Goal: Task Accomplishment & Management: Manage account settings

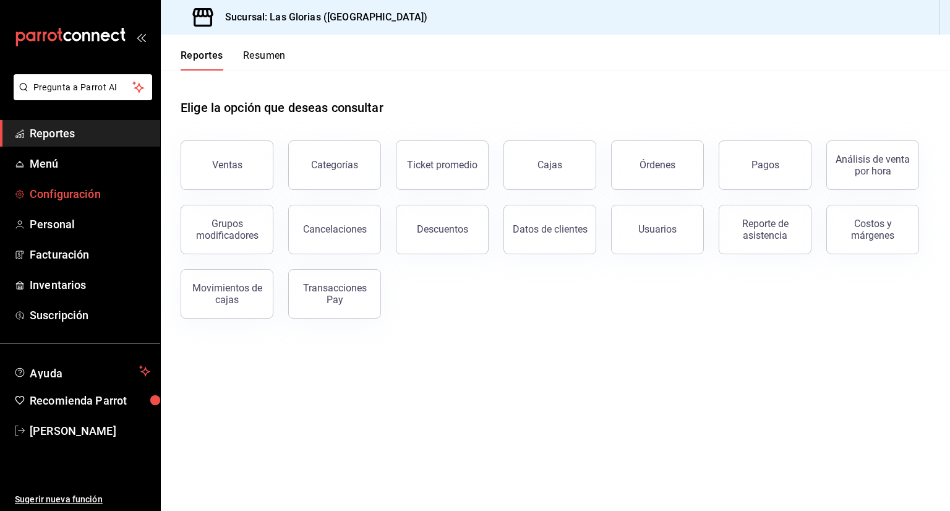
click at [89, 186] on span "Configuración" at bounding box center [90, 194] width 121 height 17
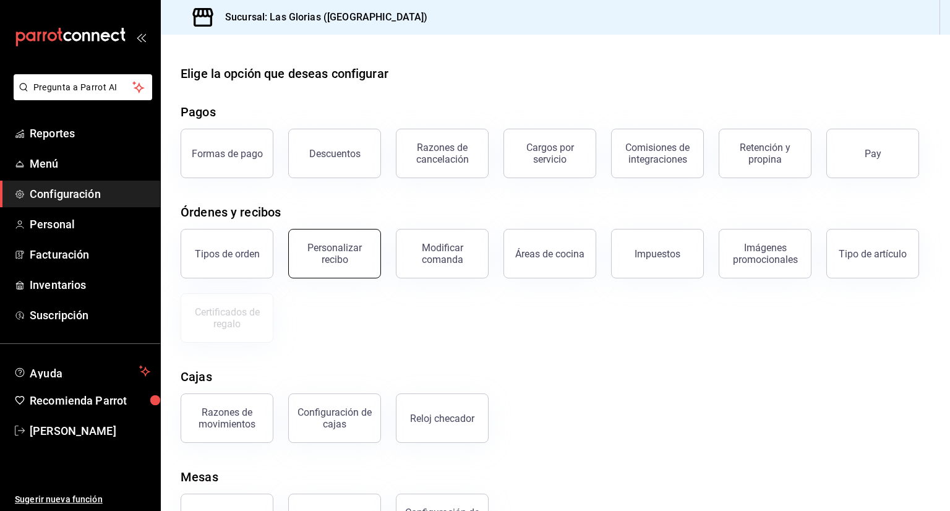
click at [327, 250] on div "Personalizar recibo" at bounding box center [334, 254] width 77 height 24
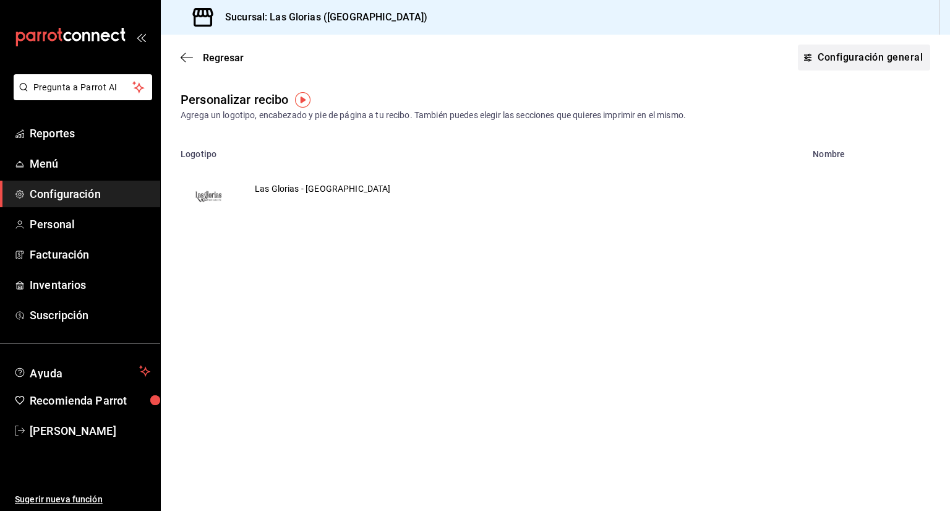
click at [890, 56] on button "Configuración general" at bounding box center [864, 58] width 132 height 26
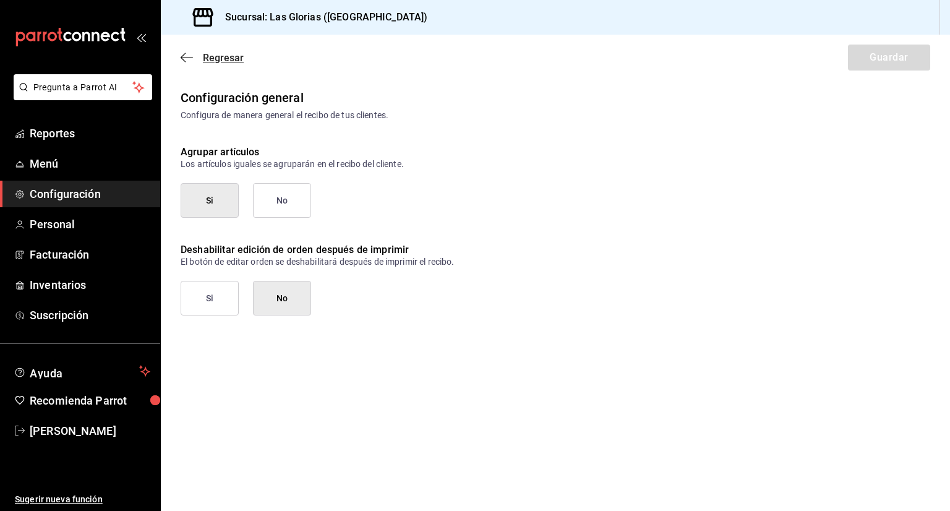
click at [188, 59] on icon "button" at bounding box center [187, 57] width 12 height 11
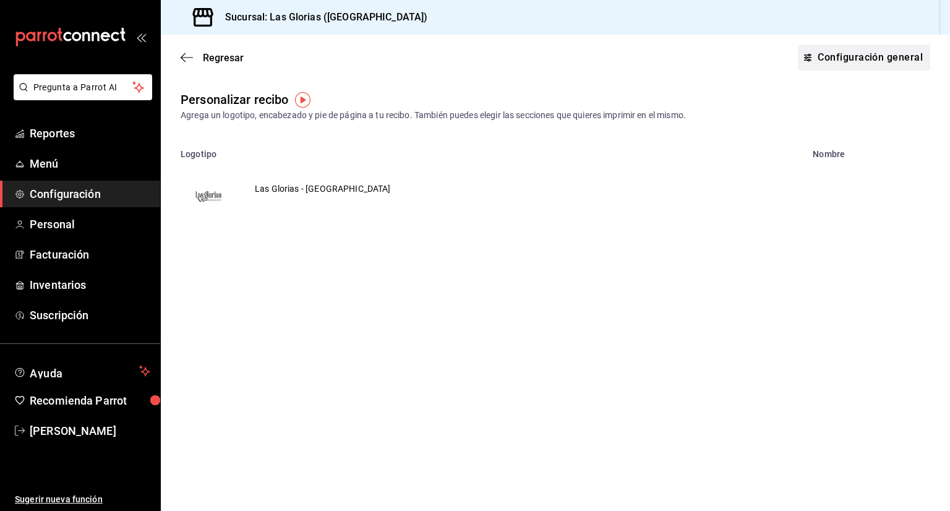
click at [893, 48] on button "Configuración general" at bounding box center [864, 58] width 132 height 26
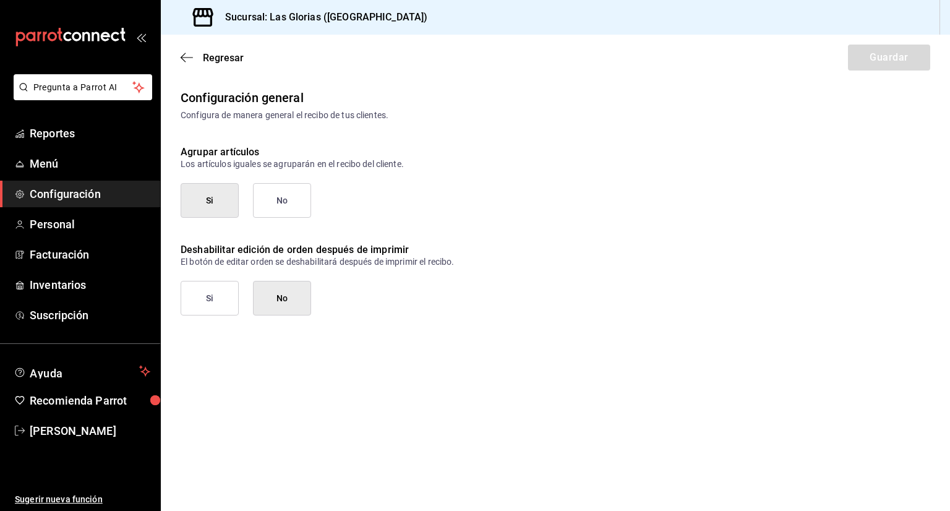
click at [181, 64] on div "Regresar Guardar" at bounding box center [555, 58] width 789 height 46
click at [186, 57] on icon "button" at bounding box center [187, 57] width 12 height 11
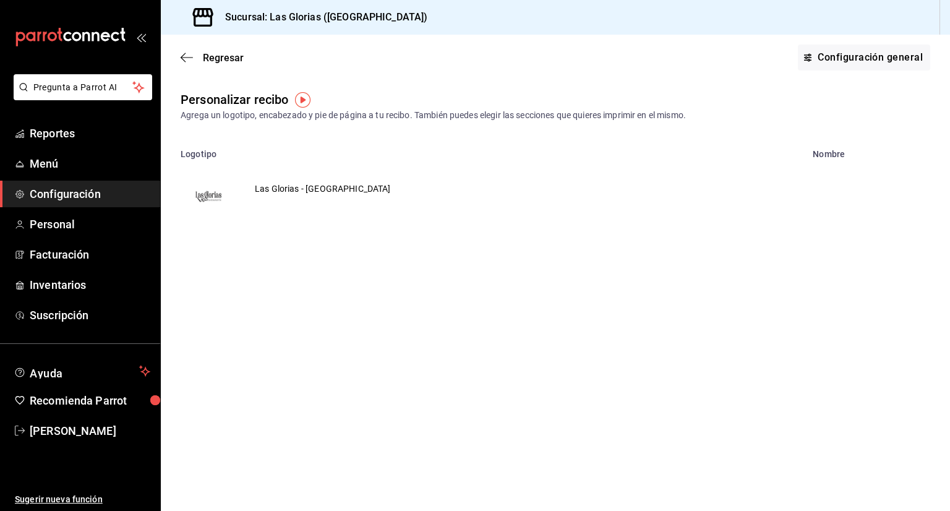
click at [307, 101] on img "button" at bounding box center [302, 99] width 15 height 15
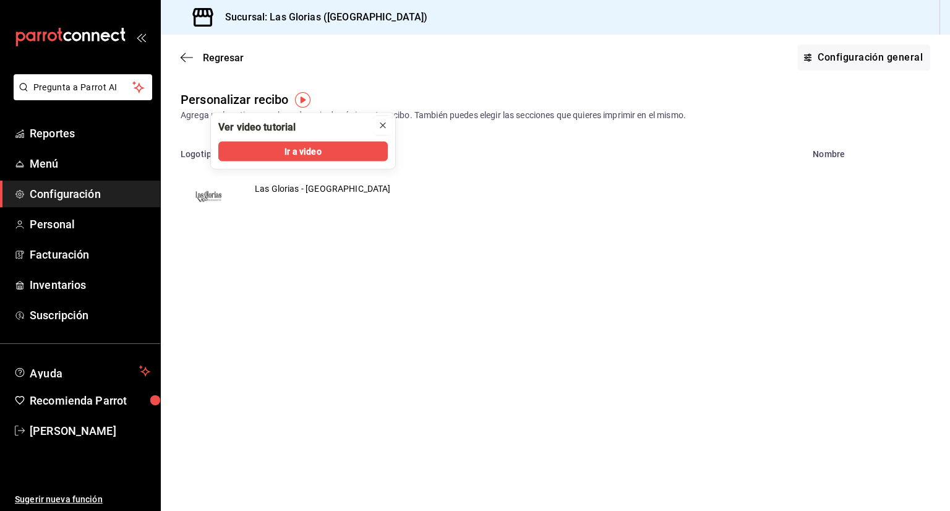
click at [384, 126] on icon "close" at bounding box center [382, 125] width 5 height 5
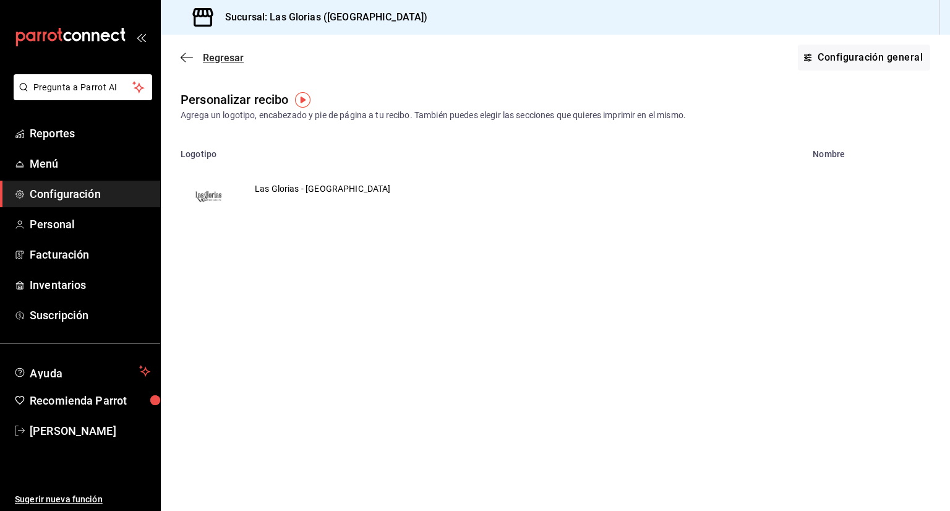
click at [186, 60] on icon "button" at bounding box center [187, 57] width 12 height 11
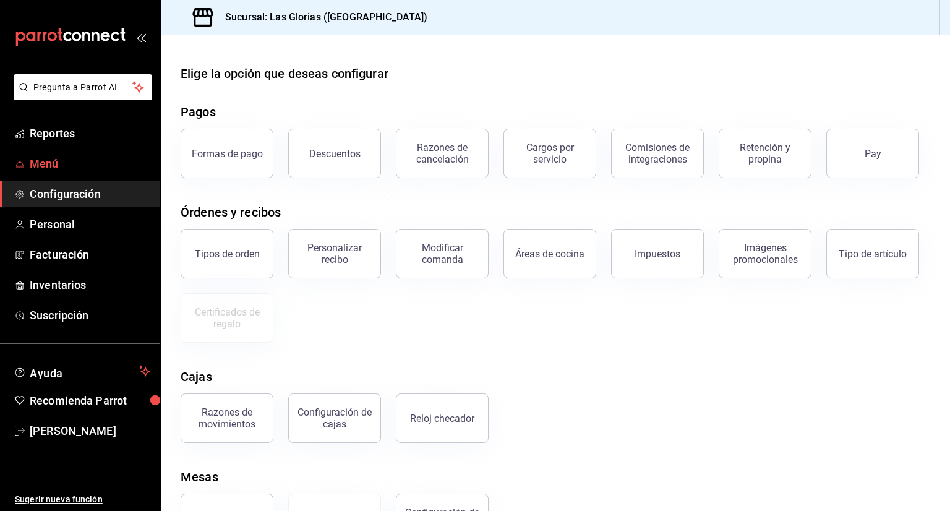
click at [87, 169] on span "Menú" at bounding box center [90, 163] width 121 height 17
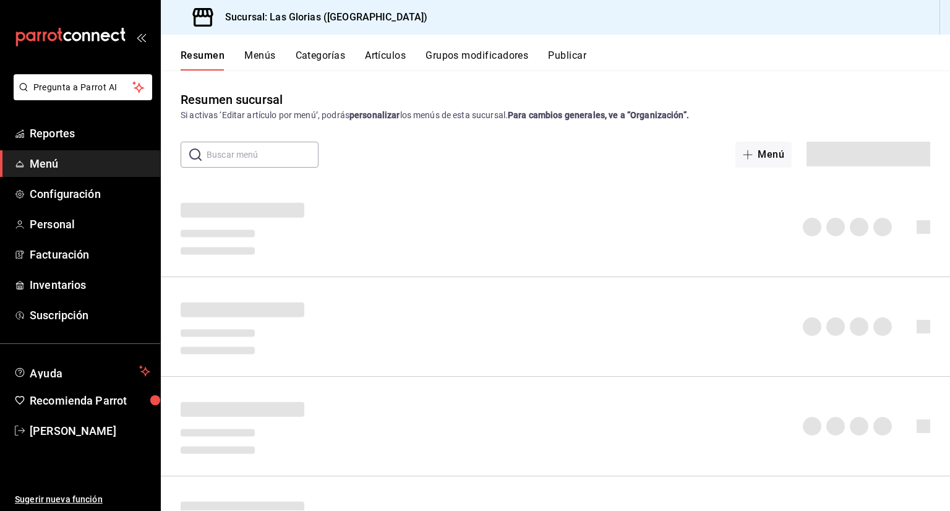
click at [394, 57] on button "Artículos" at bounding box center [385, 59] width 41 height 21
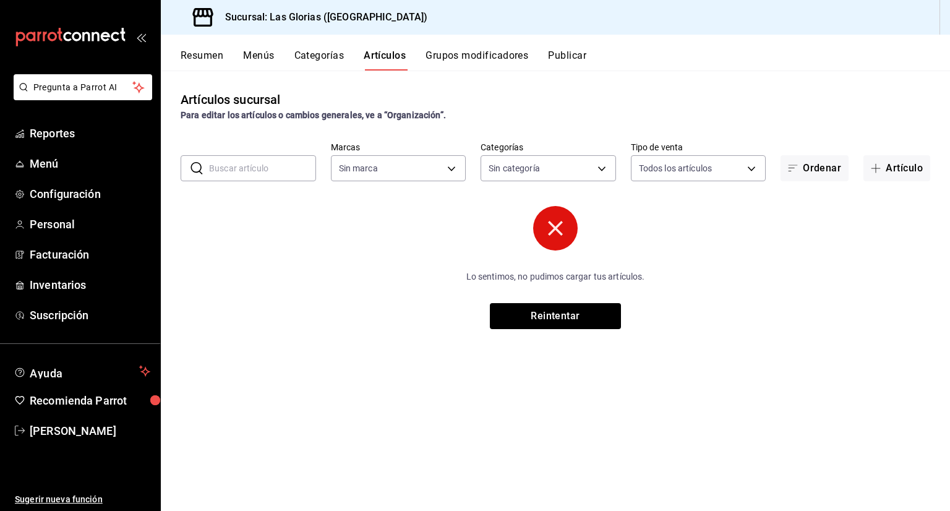
click at [544, 234] on circle at bounding box center [555, 228] width 45 height 45
click at [79, 434] on span "[PERSON_NAME]" at bounding box center [90, 430] width 121 height 17
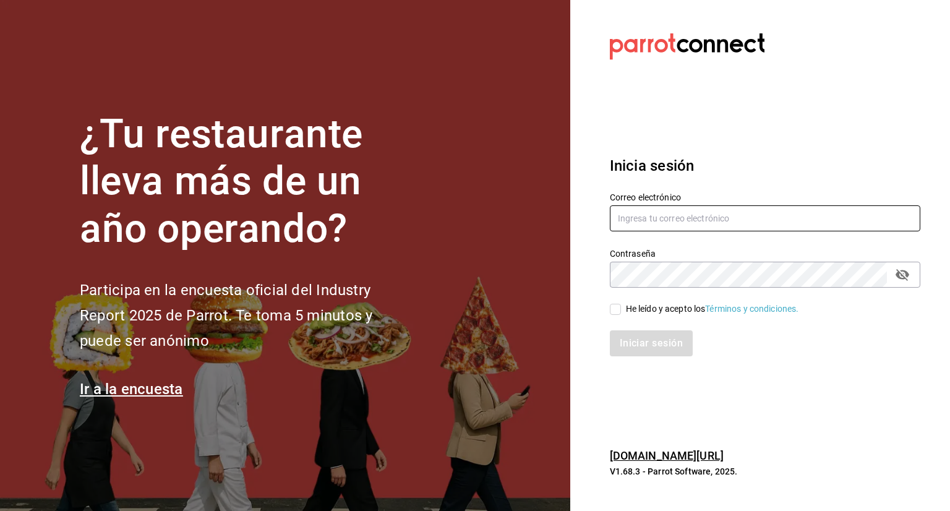
type input "lasgloriasrestaurantsga@gmail.com"
click at [611, 311] on input "He leído y acepto los Términos y condiciones." at bounding box center [615, 309] width 11 height 11
checkbox input "true"
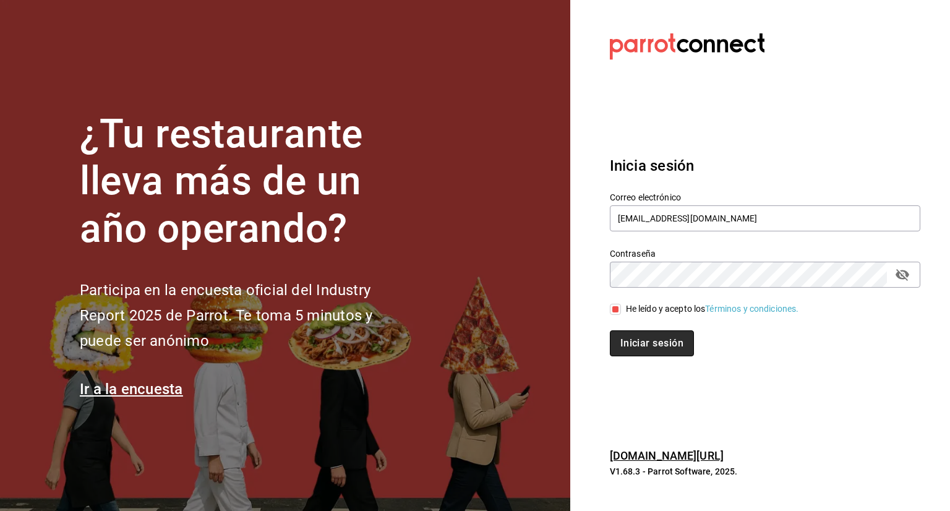
click at [660, 347] on button "Iniciar sesión" at bounding box center [652, 343] width 84 height 26
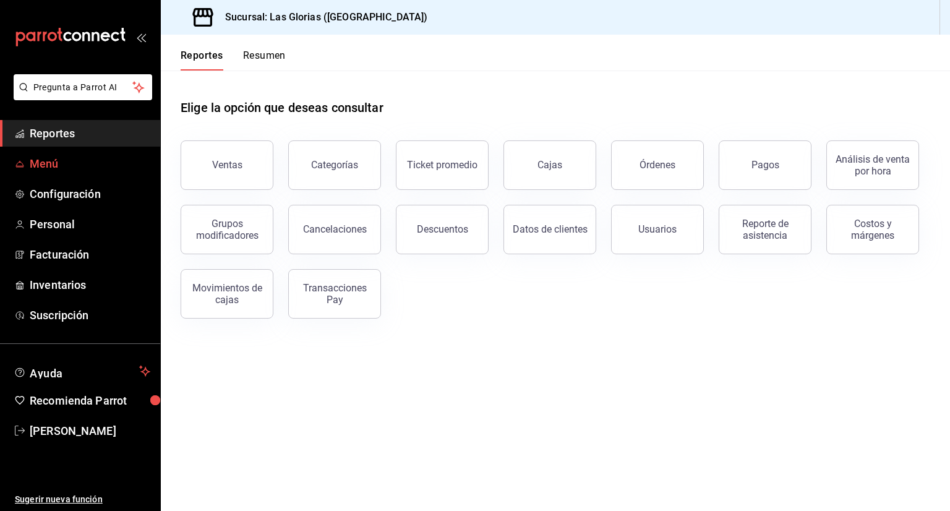
click at [74, 169] on span "Menú" at bounding box center [90, 163] width 121 height 17
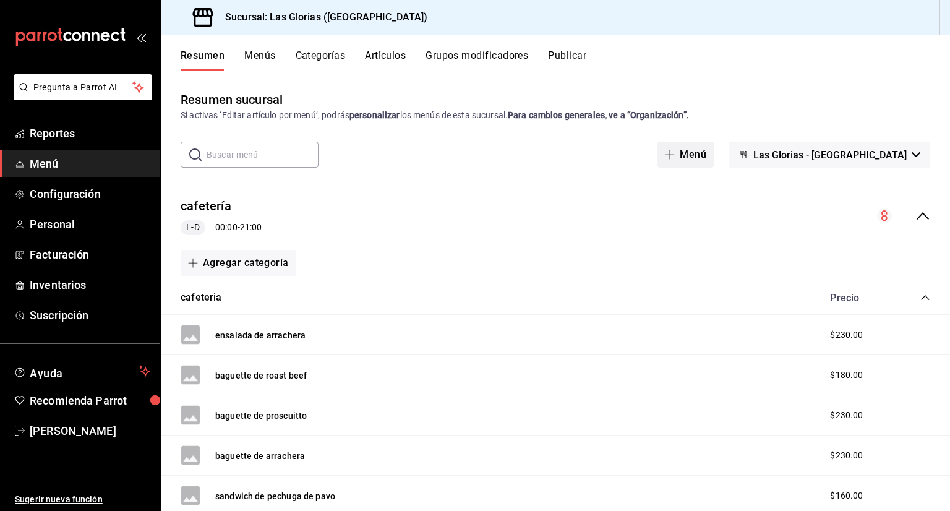
click at [714, 153] on button "Menú" at bounding box center [686, 155] width 56 height 26
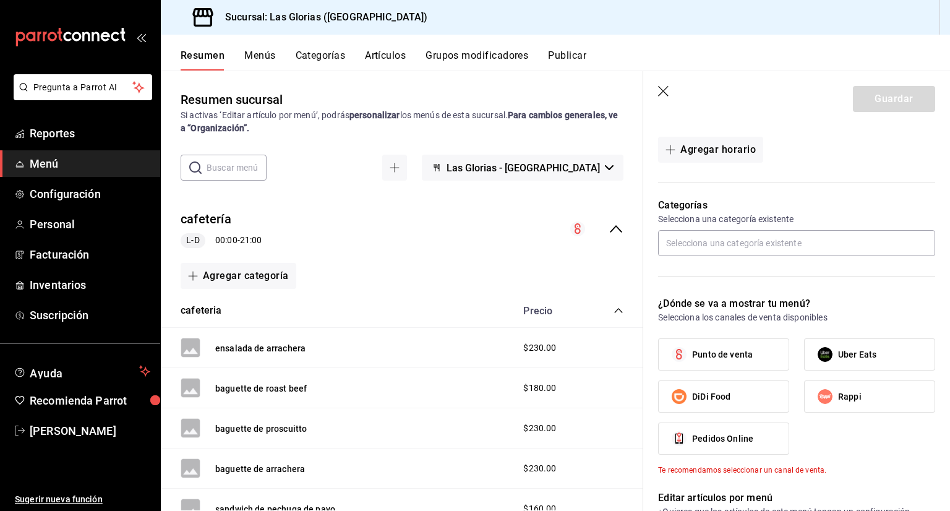
scroll to position [268, 0]
type input "hot cakes"
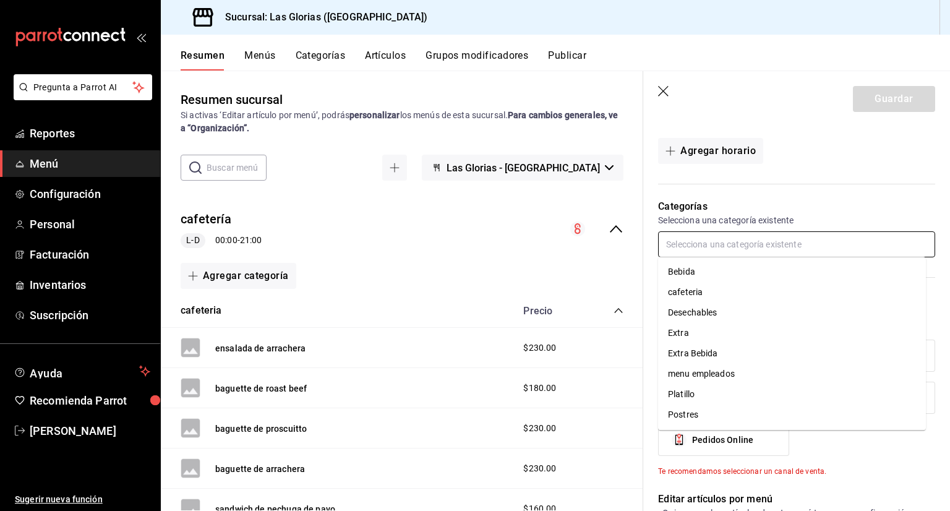
click at [760, 239] on input "text" at bounding box center [796, 244] width 277 height 26
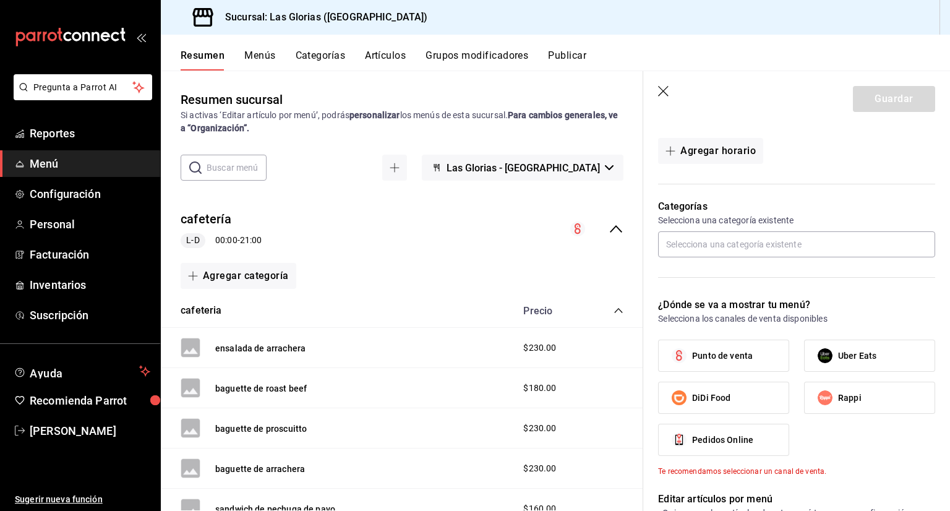
click at [666, 88] on icon "button" at bounding box center [663, 91] width 11 height 11
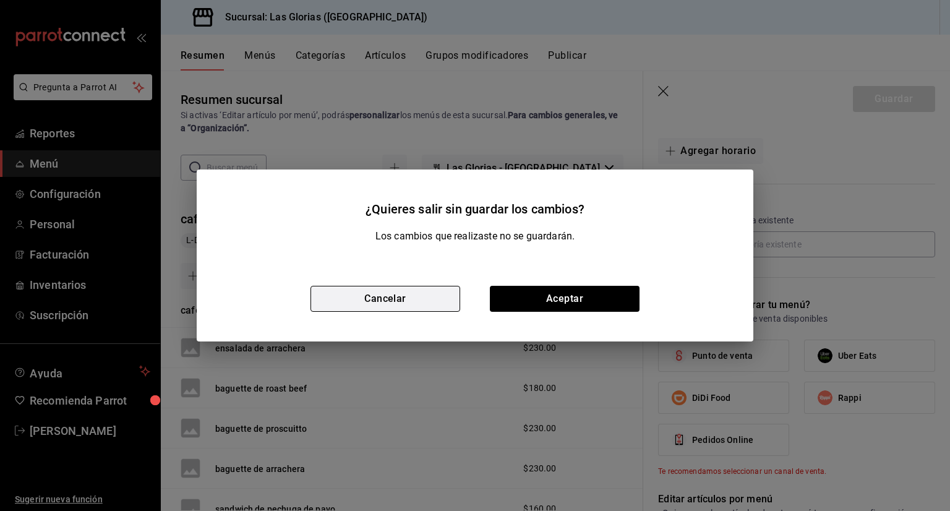
click at [393, 304] on button "Cancelar" at bounding box center [386, 299] width 150 height 26
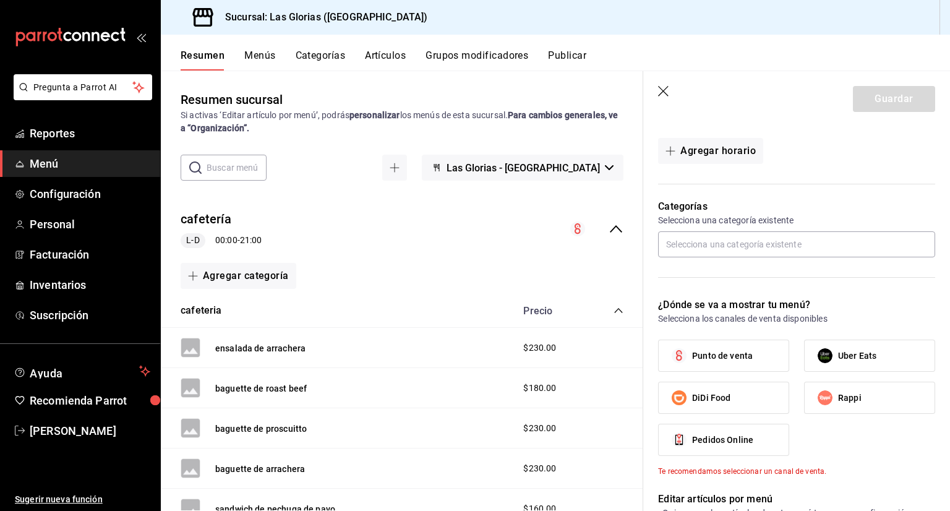
click at [366, 55] on button "Artículos" at bounding box center [385, 59] width 41 height 21
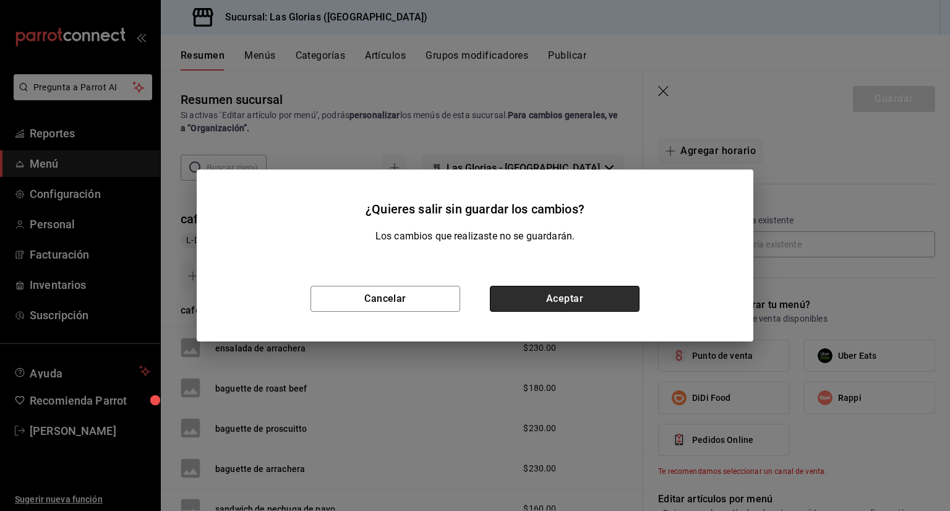
click at [566, 296] on button "Aceptar" at bounding box center [565, 299] width 150 height 26
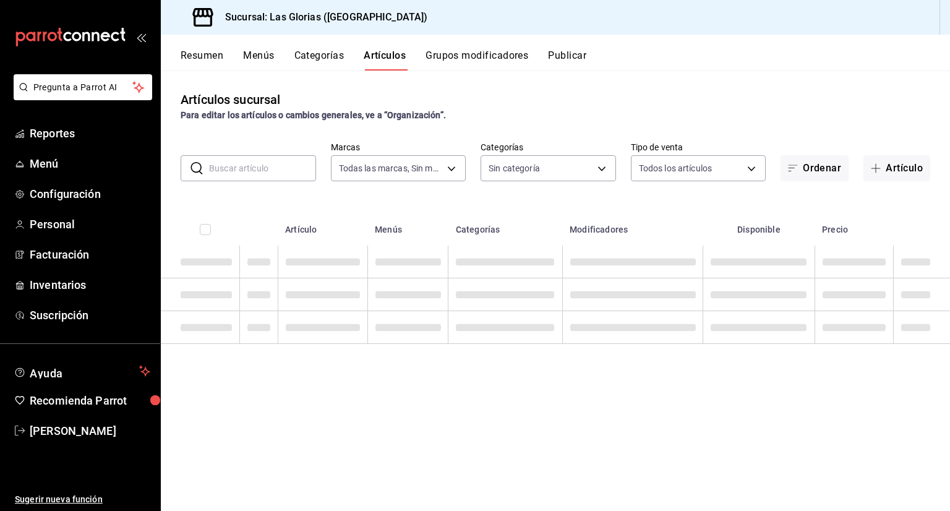
type input "6d37043d-d114-4a55-ae9f-8361e74d507b"
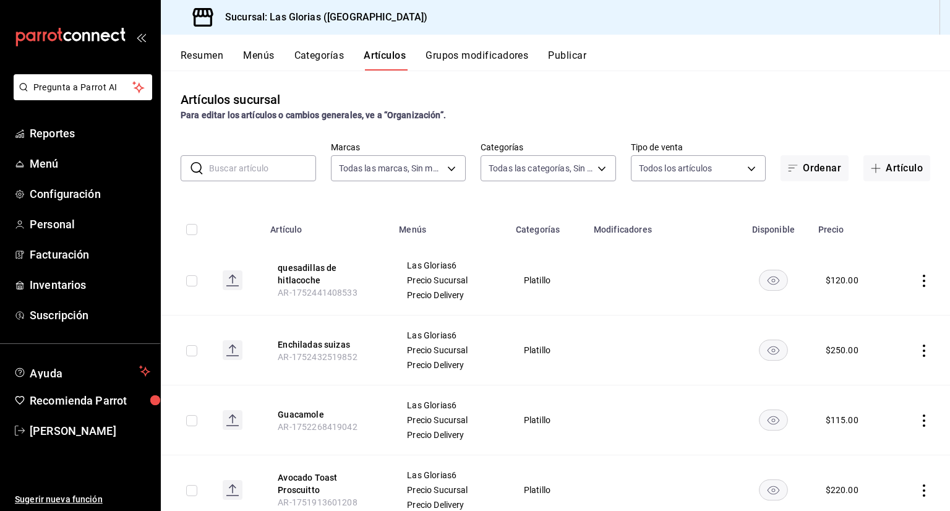
type input "f4be372f-e844-4409-9c87-7bffc22588f8,8ded2f69-bd74-42f8-9a12-aba9ae6f770b,0150b…"
click at [883, 159] on button "Artículo" at bounding box center [897, 168] width 67 height 26
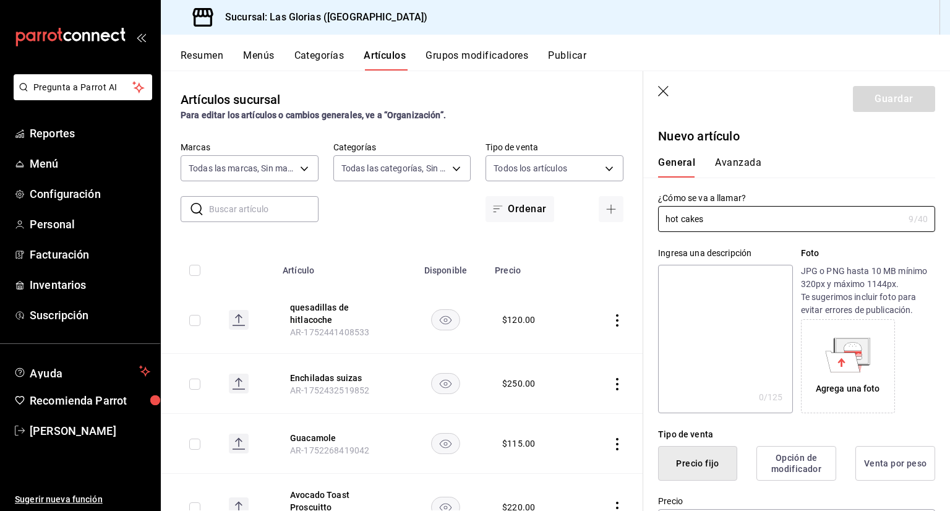
type input "hot cakes"
click at [742, 302] on textarea at bounding box center [725, 339] width 134 height 148
type textarea "2"
type textarea "x"
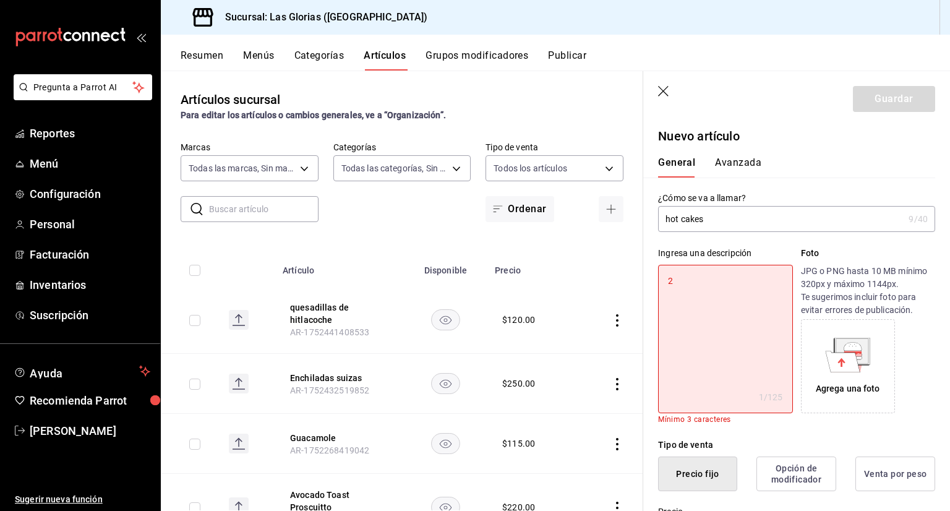
type textarea "2"
type textarea "x"
type textarea "2 h"
type textarea "x"
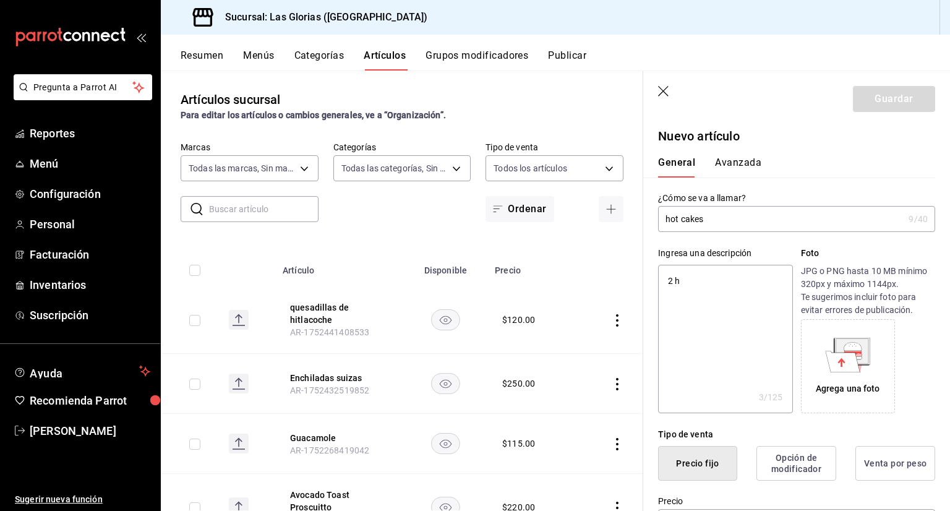
type textarea "2 ho"
type textarea "x"
type textarea "2 hot"
type textarea "x"
type textarea "2 hot"
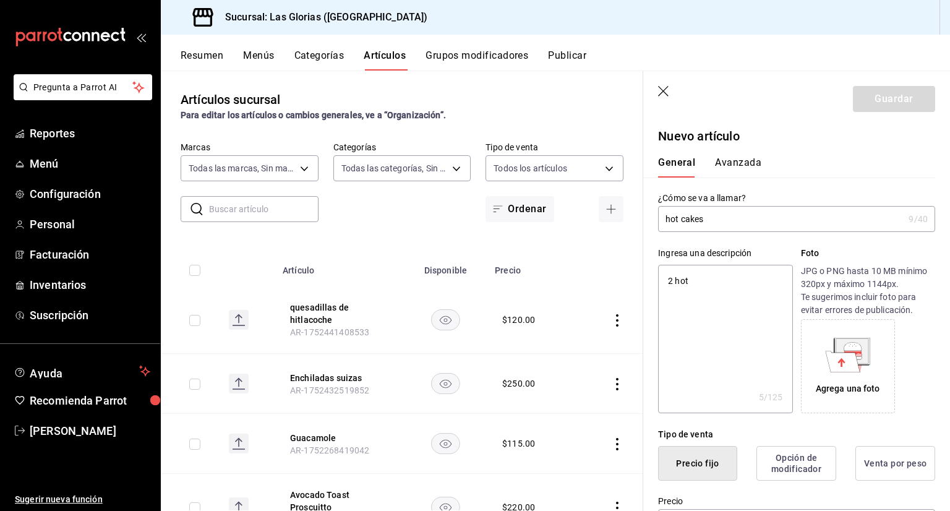
type textarea "x"
type textarea "2 hot x"
type textarea "x"
type textarea "2 hot"
type textarea "x"
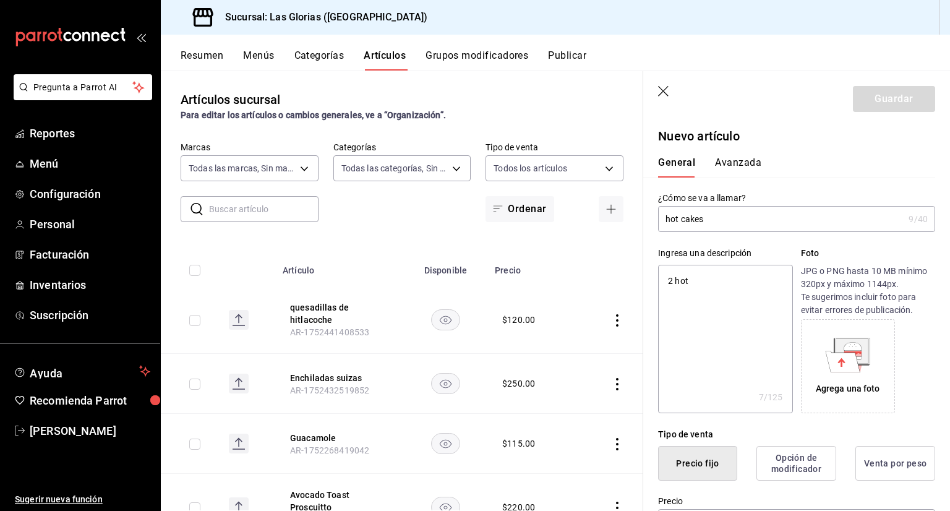
type textarea "2 hot c"
type textarea "x"
type textarea "2 hot ca"
type textarea "x"
type textarea "2 hot cak"
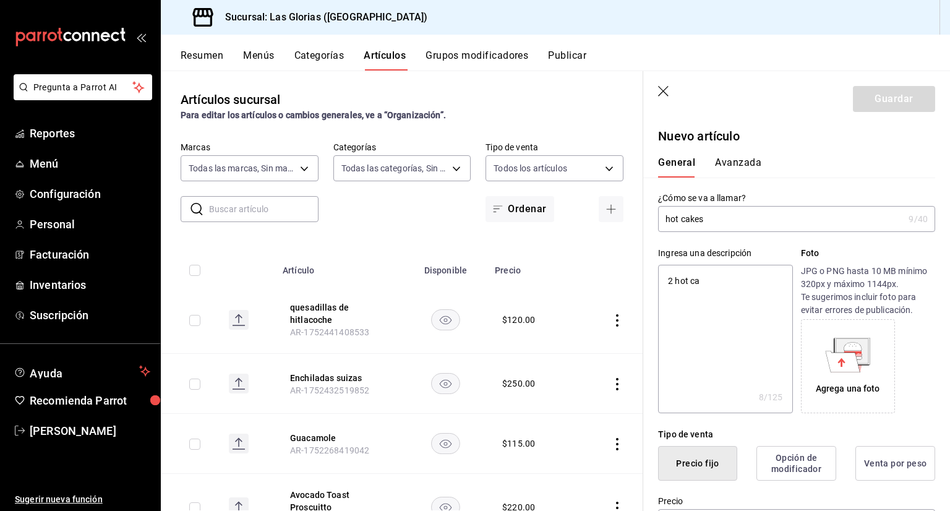
type textarea "x"
type textarea "2 hot cake"
type textarea "x"
type textarea "2 hot cakes"
type textarea "x"
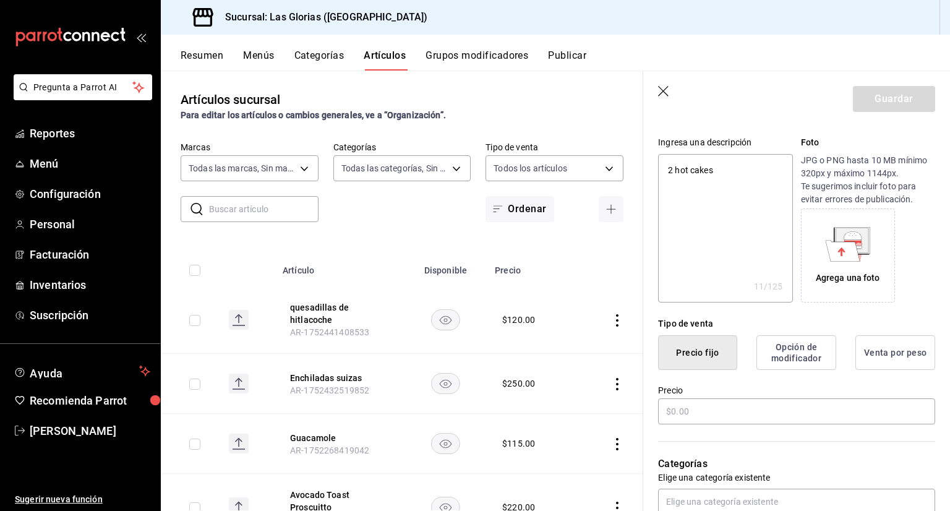
scroll to position [145, 0]
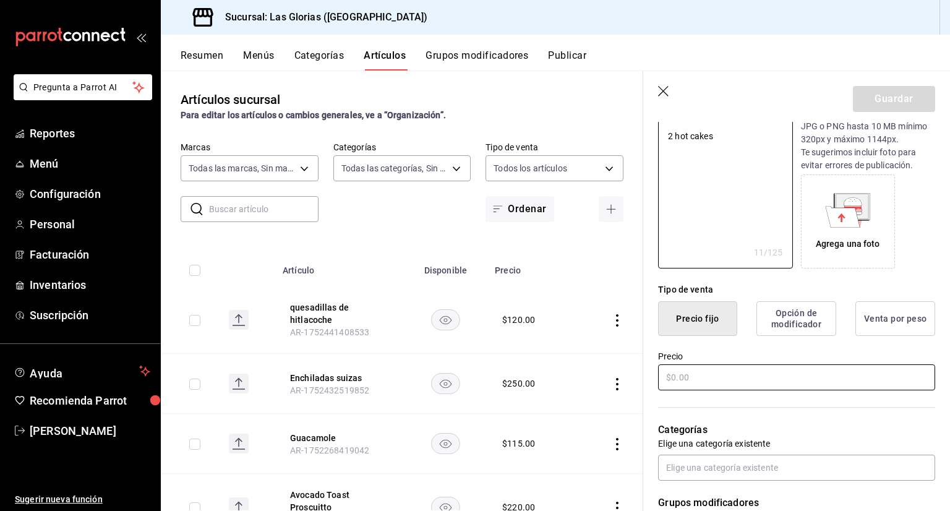
type textarea "2 hot cakes"
click at [857, 379] on input "text" at bounding box center [796, 377] width 277 height 26
type textarea "x"
type input "$5.00"
type textarea "x"
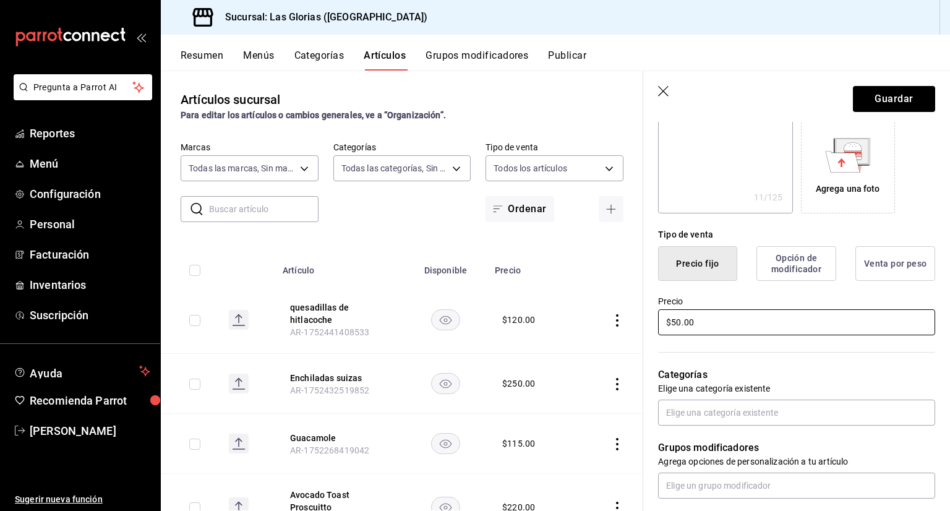
scroll to position [230, 0]
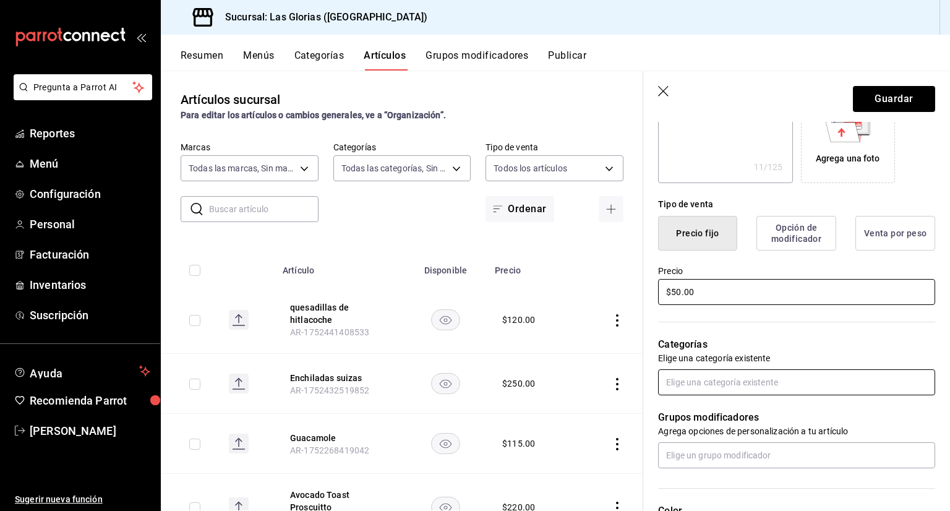
type input "$50.00"
click at [883, 384] on input "text" at bounding box center [796, 382] width 277 height 26
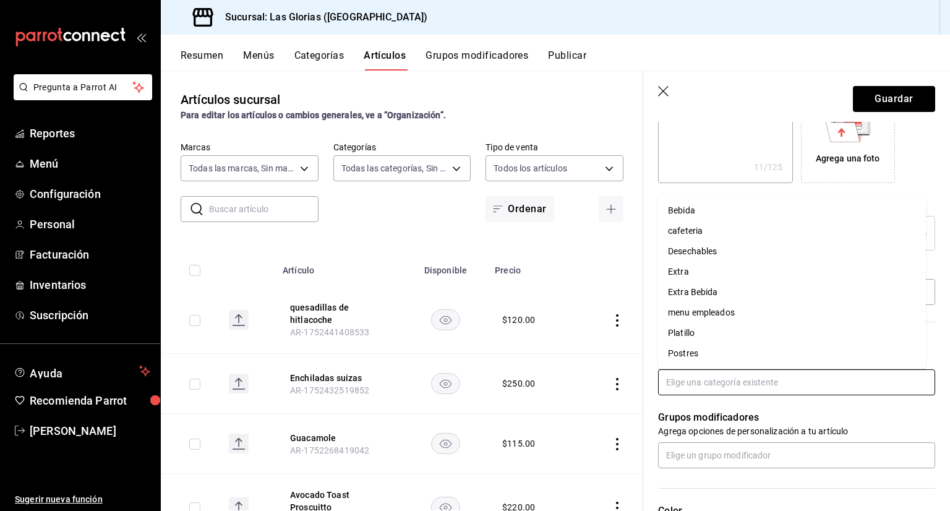
click at [725, 310] on li "menu empleados" at bounding box center [792, 312] width 268 height 20
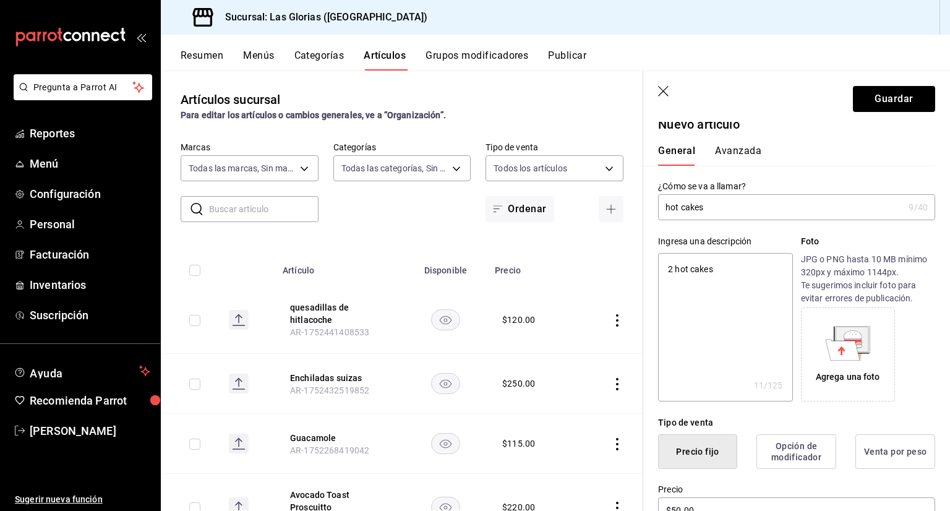
scroll to position [0, 0]
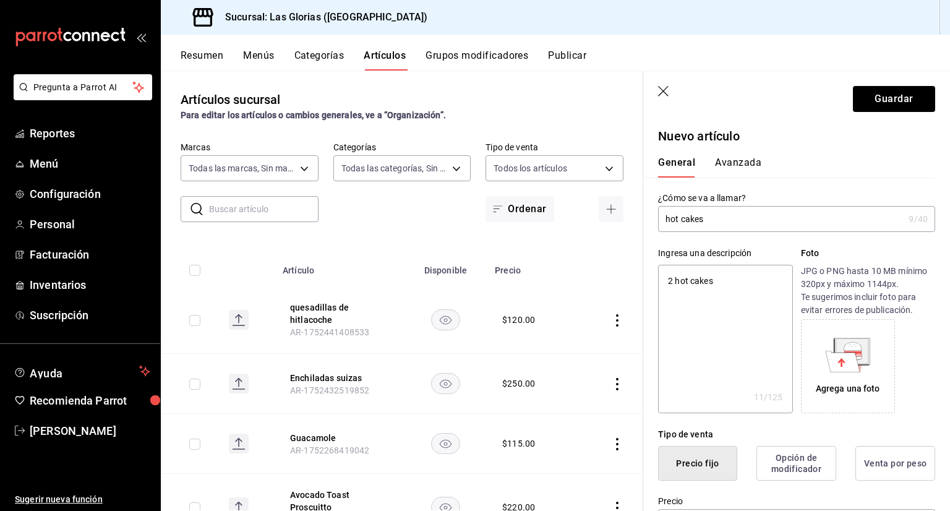
click at [722, 285] on textarea "2 hot cakes" at bounding box center [725, 339] width 134 height 148
type textarea "x"
click at [719, 218] on input "hot cakes" at bounding box center [781, 219] width 246 height 25
type input "hot cakes"
type textarea "x"
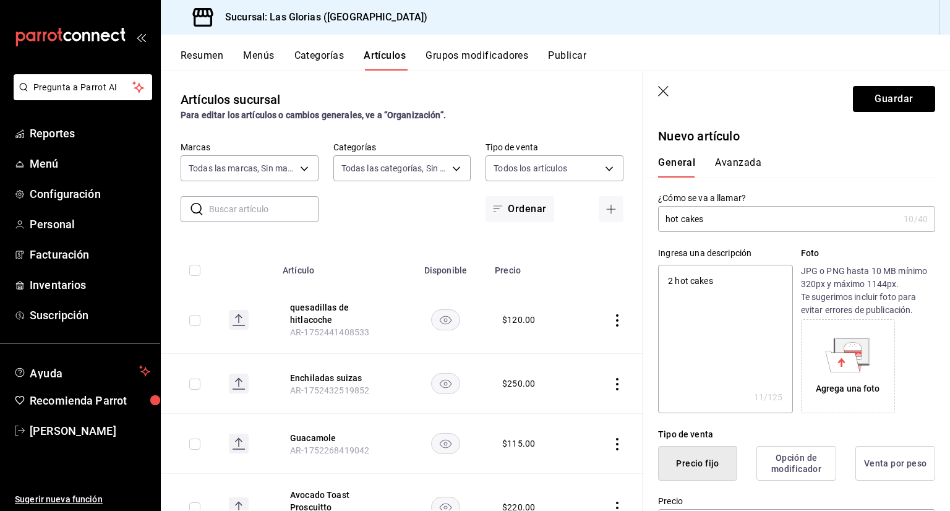
type input "hot cakes c"
type textarea "x"
type input "hot cakes co"
type textarea "x"
type input "hot cakes con"
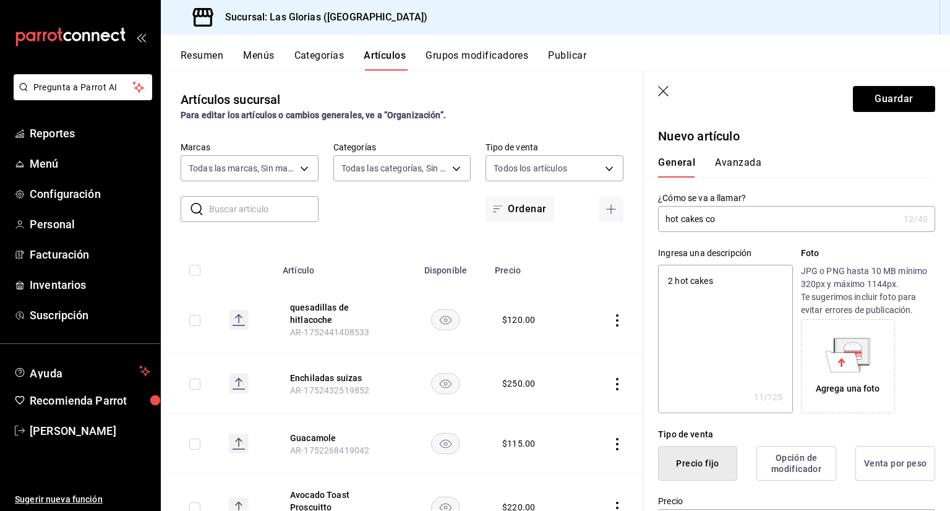
type textarea "x"
type input "hot cakes con"
type textarea "x"
type input "hot cakes con h"
type textarea "x"
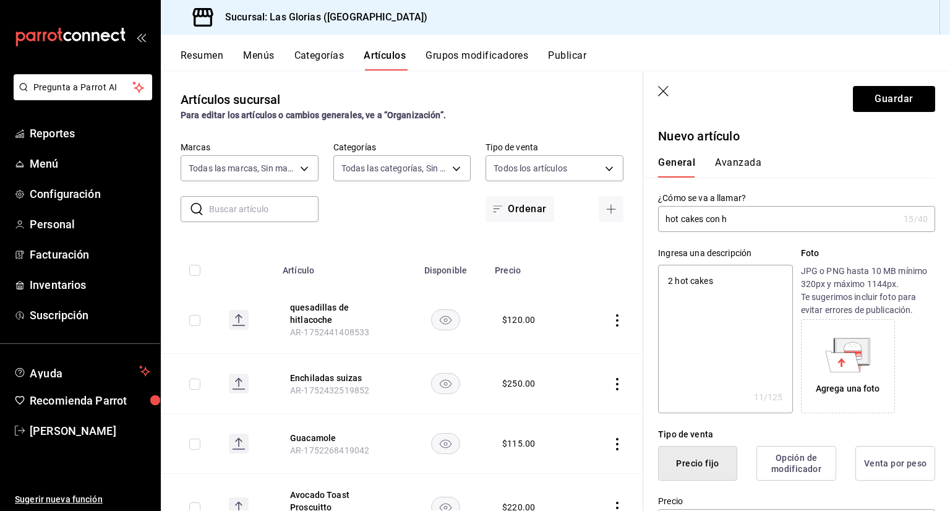
type input "hot cakes con hu"
type textarea "x"
type input "hot cakes con hue"
type textarea "x"
type input "hot cakes con huev"
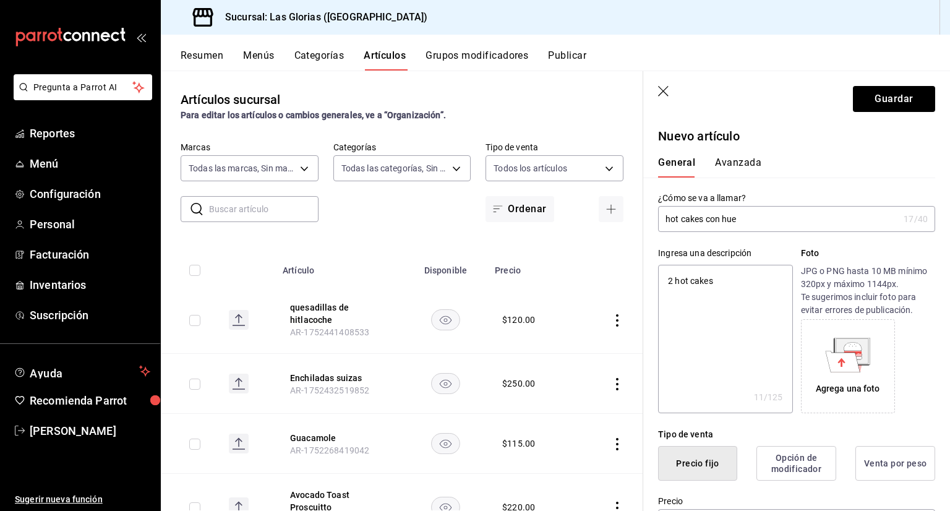
type textarea "x"
type input "hot cakes con huevo"
type textarea "x"
type input "hot cakes con huevo"
type textarea "x"
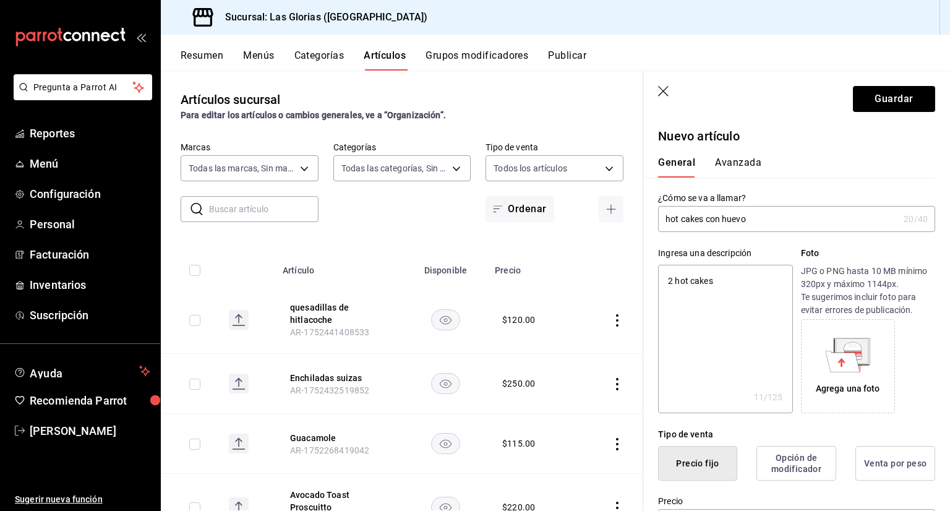
type input "hot cakes con huevo o"
type textarea "x"
type input "hot cakes con huevo o"
type textarea "x"
type input "hot cakes con huevo o t"
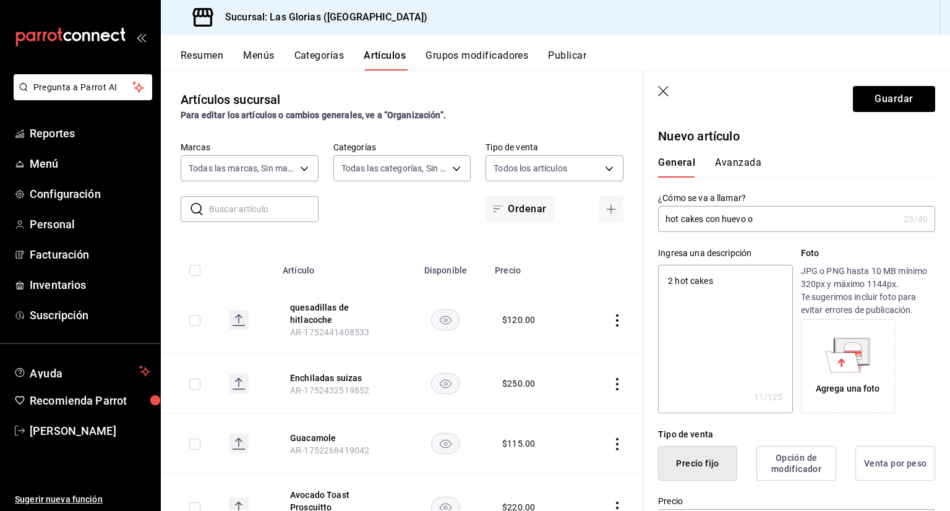
type textarea "x"
type input "hot cakes con huevo o to"
type textarea "x"
type input "hot cakes con huevo o toc"
type textarea "x"
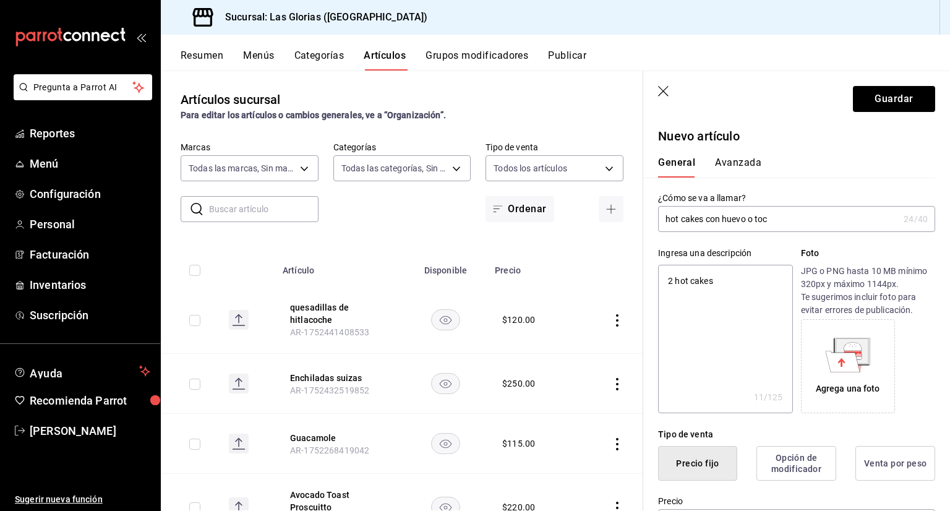
type input "hot cakes con huevo [PERSON_NAME]"
type textarea "x"
type input "hot cakes con huevo o tocin"
type textarea "x"
type input "hot cakes con huevo o tocino"
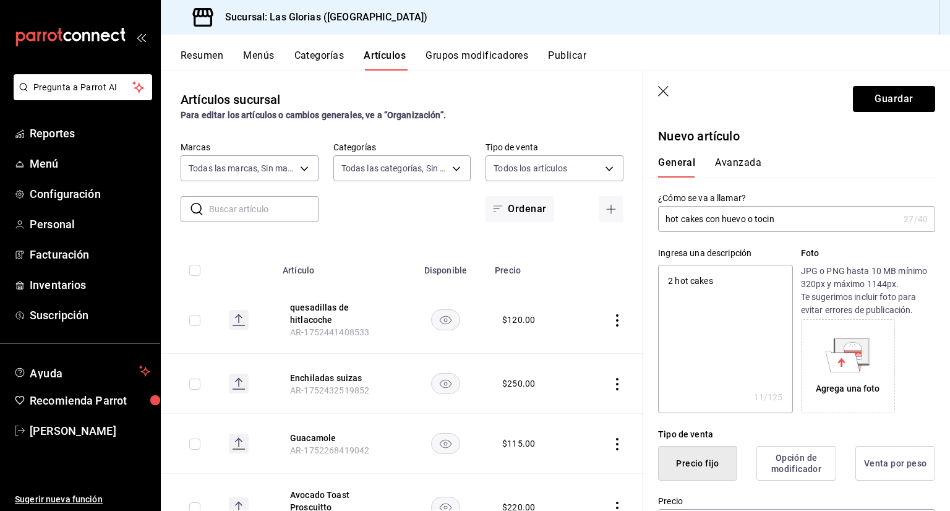
type textarea "x"
type input "hot cakes con huevo o tocino,"
type textarea "x"
type input "hot cakes con huevo o tocino,j"
type textarea "x"
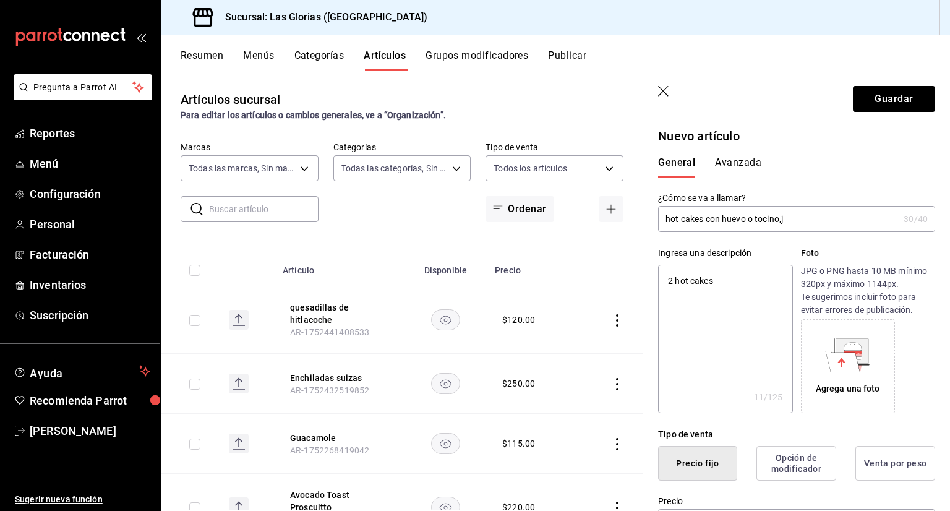
type input "hot cakes con huevo o tocino,ja"
type textarea "x"
type input "hot cakes con huevo o tocino,jam"
type textarea "x"
type input "hot cakes con huevo o tocino,jamo"
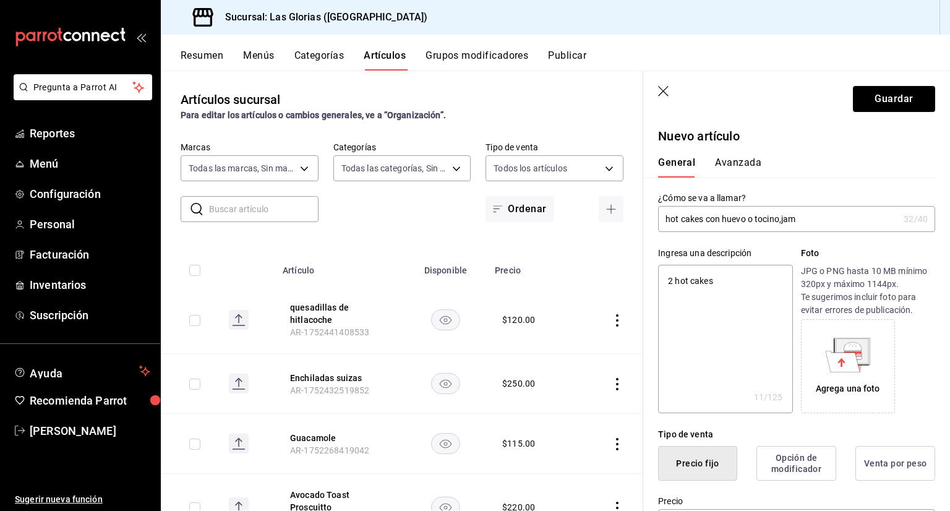
type textarea "x"
type input "hot cakes con huevo o tocino,jamon"
type textarea "x"
type input "hot cakes con huevo o tocino,jamon,"
type textarea "x"
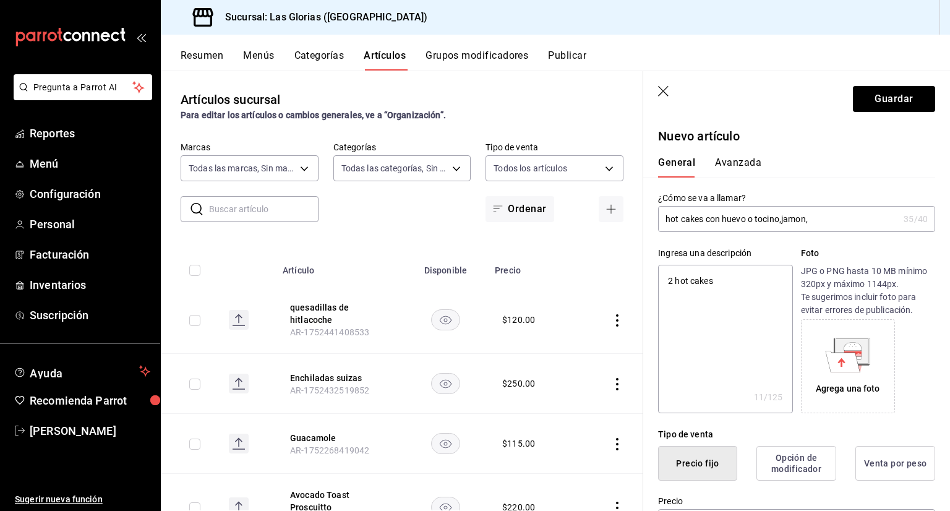
type input "hot cakes con huevo o tocino,jamon,s"
type textarea "x"
type input "hot cakes con huevo o tocino,jamon,sa"
type textarea "x"
type input "hot cakes con huevo o tocino,jamon,sal"
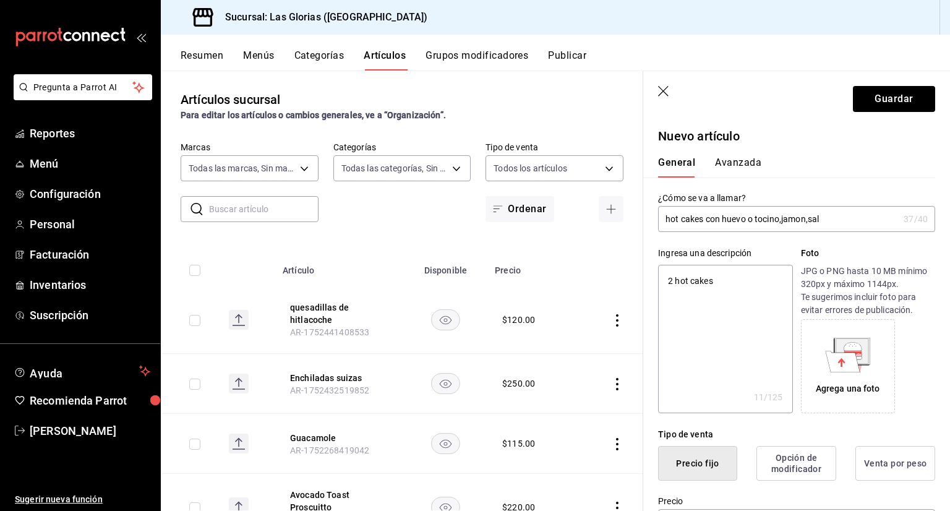
type textarea "x"
type input "hot cakes con huevo o tocino,jamon,salc"
type textarea "x"
type input "hot cakes con huevo o tocino,jamon,salch"
type textarea "x"
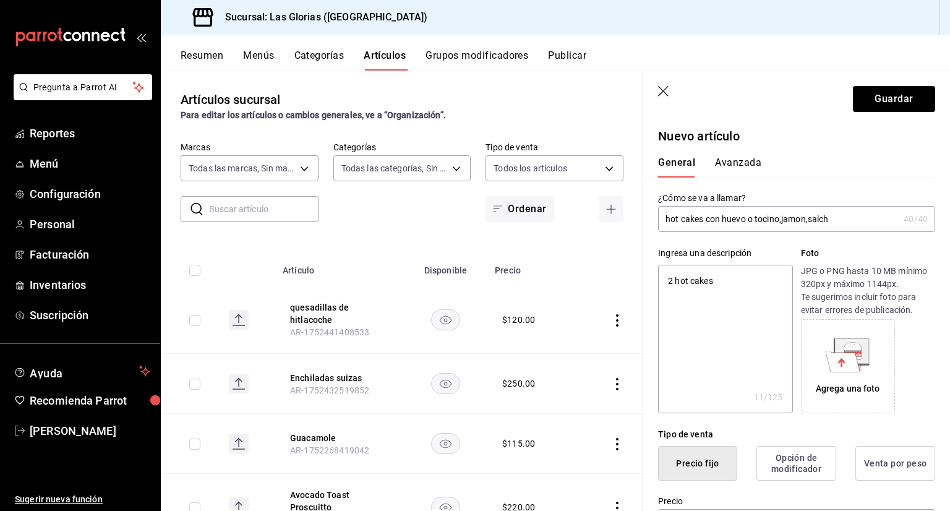
type input "hot cakes con huevo o tocino,jamon,salc"
type textarea "x"
type input "hot cakes con huevo o tocino,jamon,sal"
type textarea "x"
type input "hot cakes con huevo o tocino,jamon,sa"
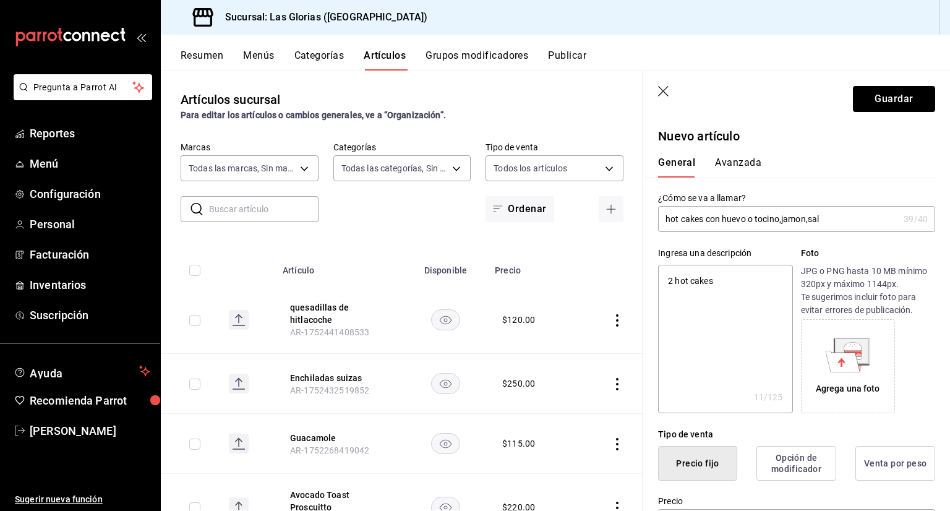
type textarea "x"
type input "hot cakes con huevo o tocino,jamon,s"
type textarea "x"
type input "hot cakes con huevo o tocino,jamon,"
type textarea "x"
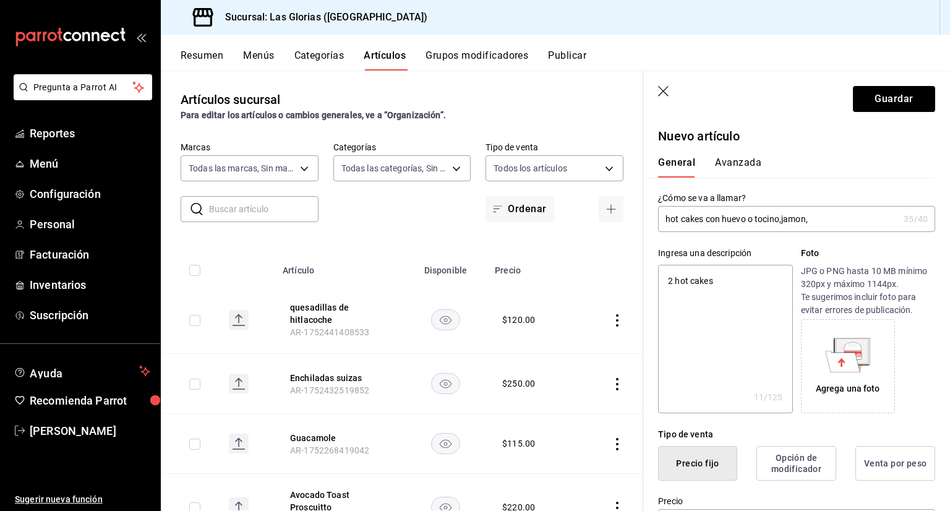
type input "hot cakes con huevo o tocino,jamon"
type textarea "x"
type input "hot cakes con huevo o toc"
type textarea "x"
type input "hot cakes con huevo o to"
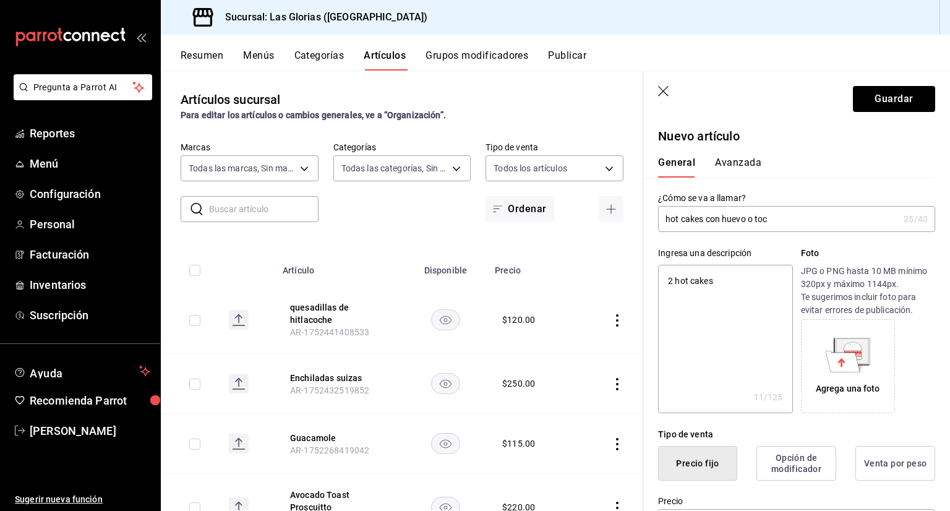
type textarea "x"
type input "hot cakes con huevo o t"
type textarea "x"
type input "hot cakes con huevo o"
type textarea "x"
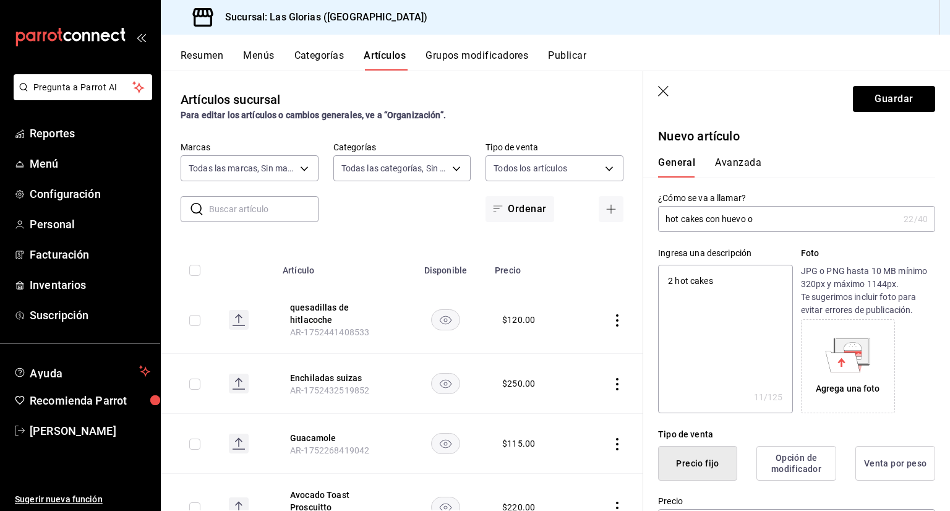
type input "hot cakes con huevo o"
type textarea "x"
type input "hot cakes con huevo"
type textarea "x"
type input "hot cakes con huevo"
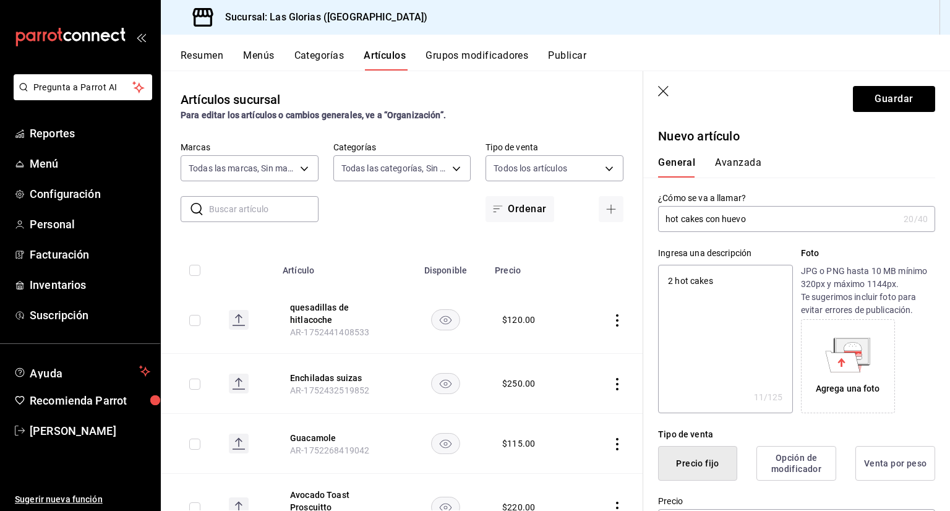
type textarea "x"
type input "hot cakes con huev"
type textarea "x"
type input "hot cakes con hue"
type textarea "x"
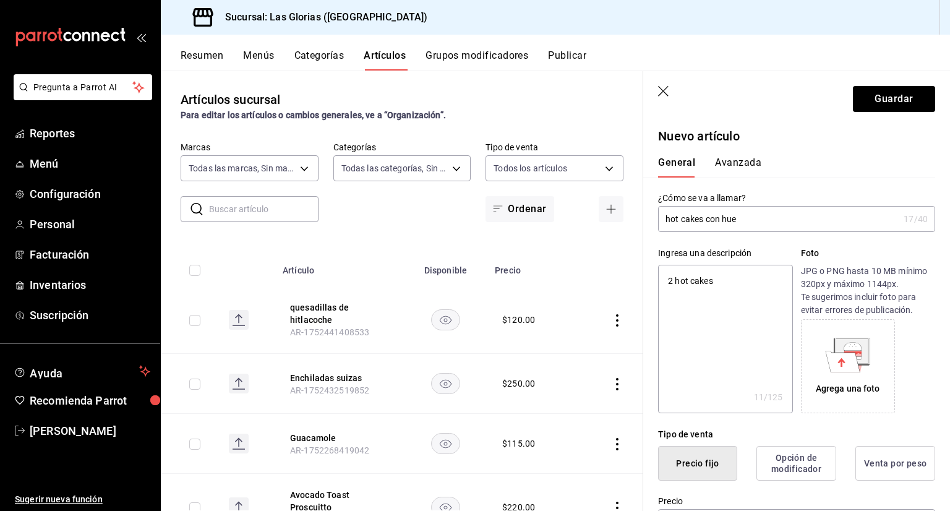
type input "hot cakes con hu"
type textarea "x"
type input "hot cakes con h"
type textarea "x"
type input "hot cakes con"
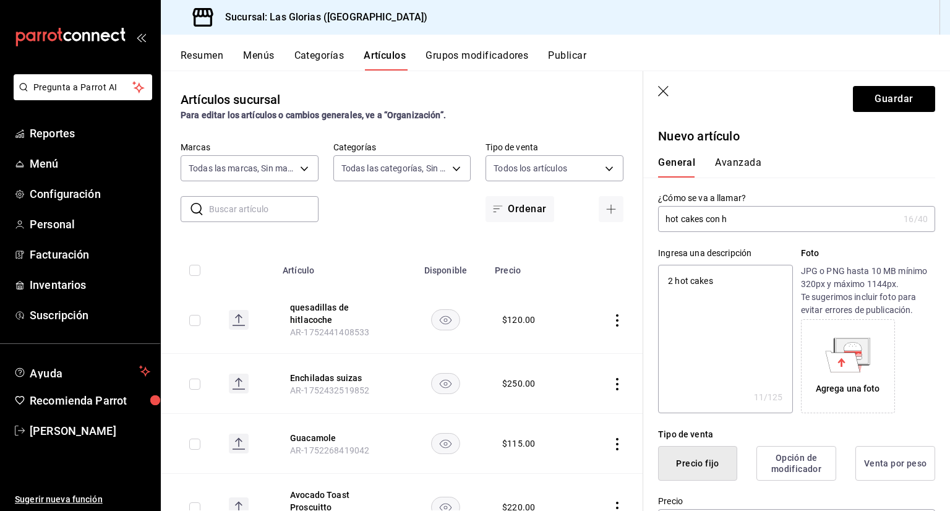
type textarea "x"
type input "hot cakes con"
type textarea "x"
type input "hot cakes co"
type textarea "x"
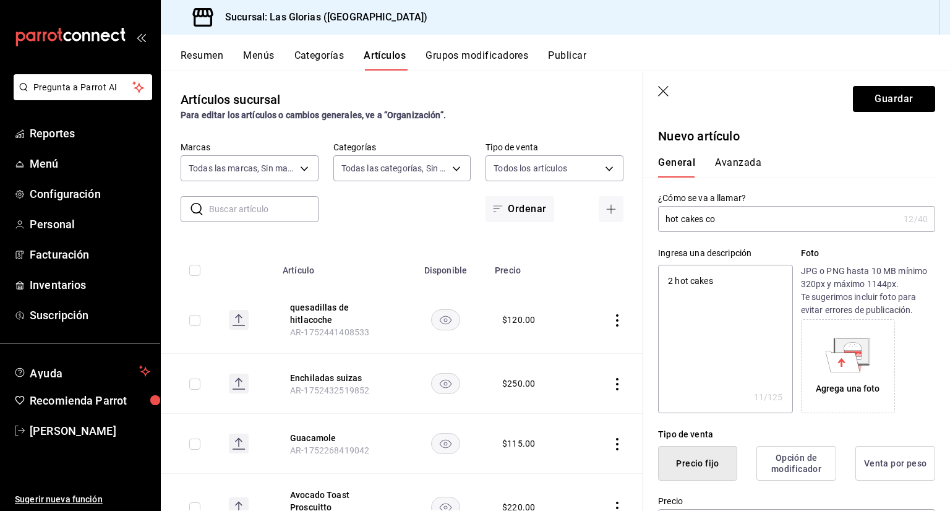
type input "hot cakes c"
type textarea "x"
type input "hot cakes"
type textarea "x"
type input "hot cakes a"
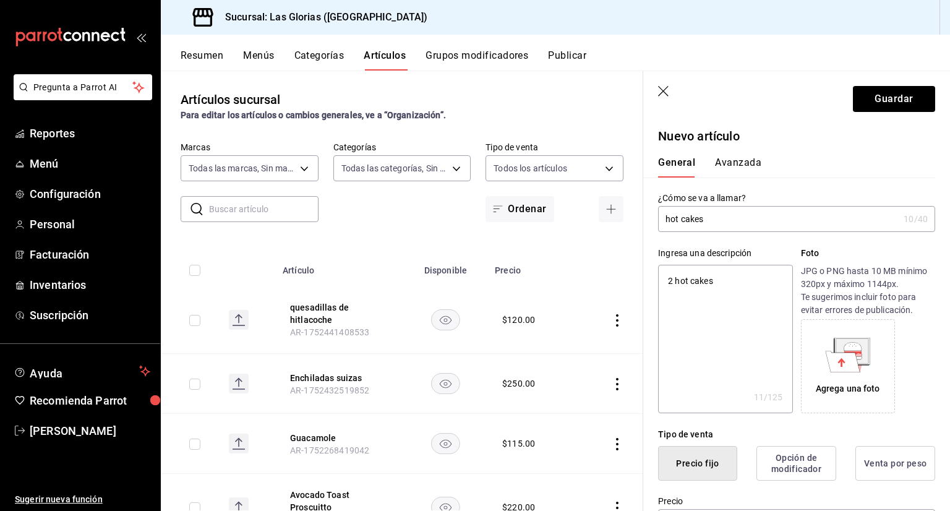
type textarea "x"
type input "hot cakes al"
type textarea "x"
type input "hot cakes al"
type textarea "x"
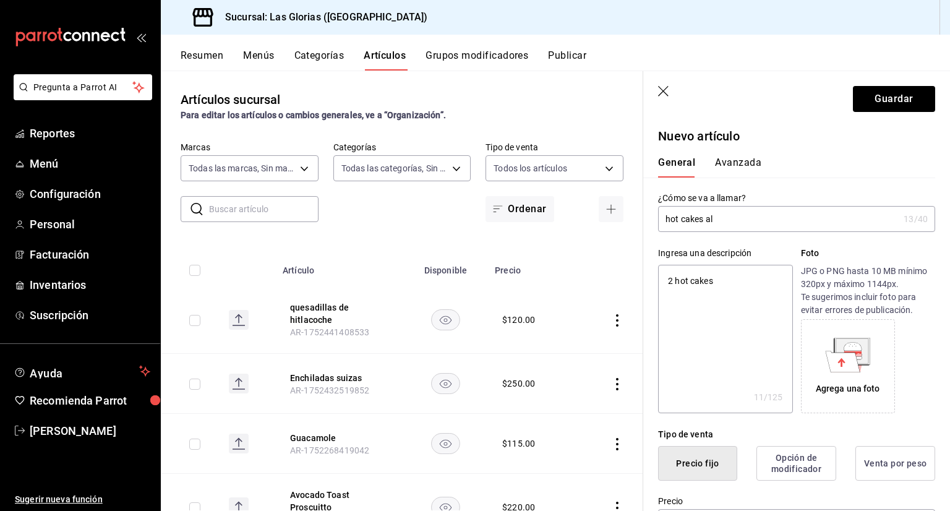
type input "hot cakes al g"
type textarea "x"
type input "hot cakes al gu"
type textarea "x"
type input "hot cakes al [PERSON_NAME]"
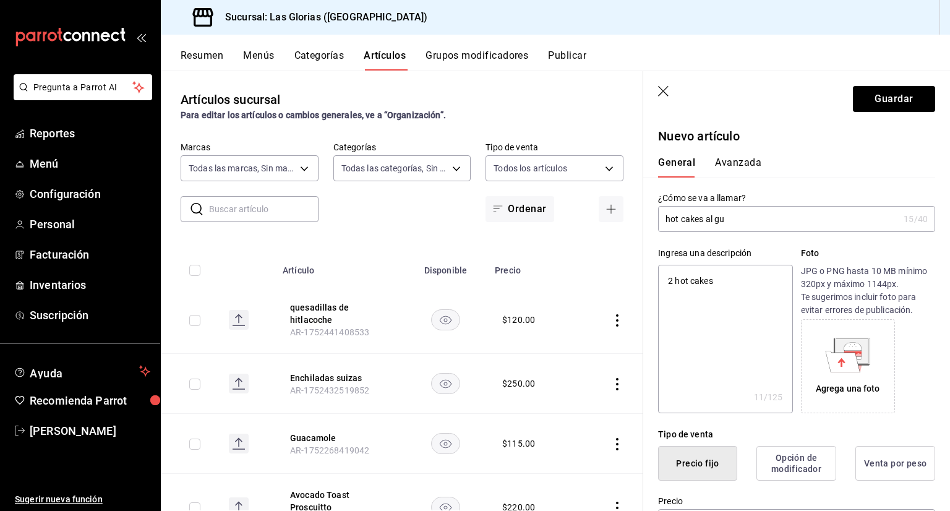
type textarea "x"
type input "hot cakes al gust"
type textarea "x"
type input "hot cakes al gusto"
type textarea "x"
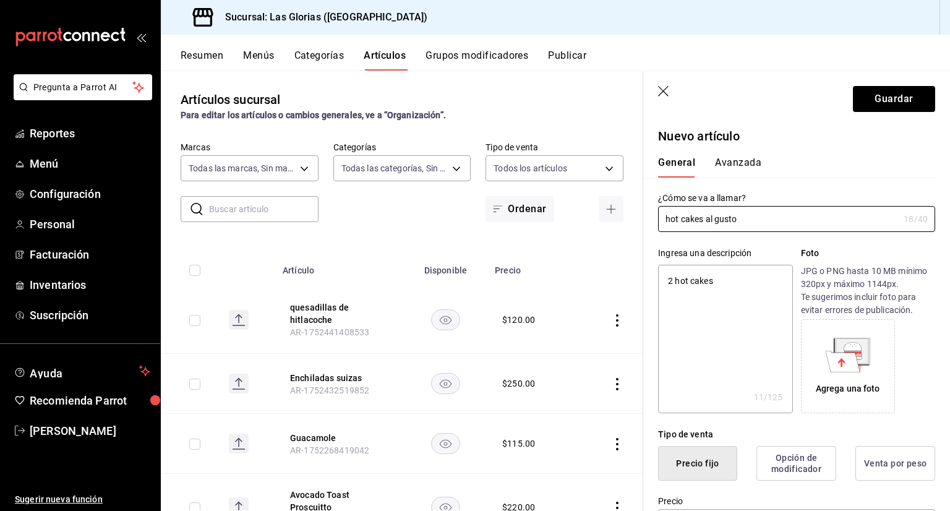
type input "hot cakes al gusto"
click at [722, 285] on textarea "2 hot cakes" at bounding box center [725, 339] width 134 height 148
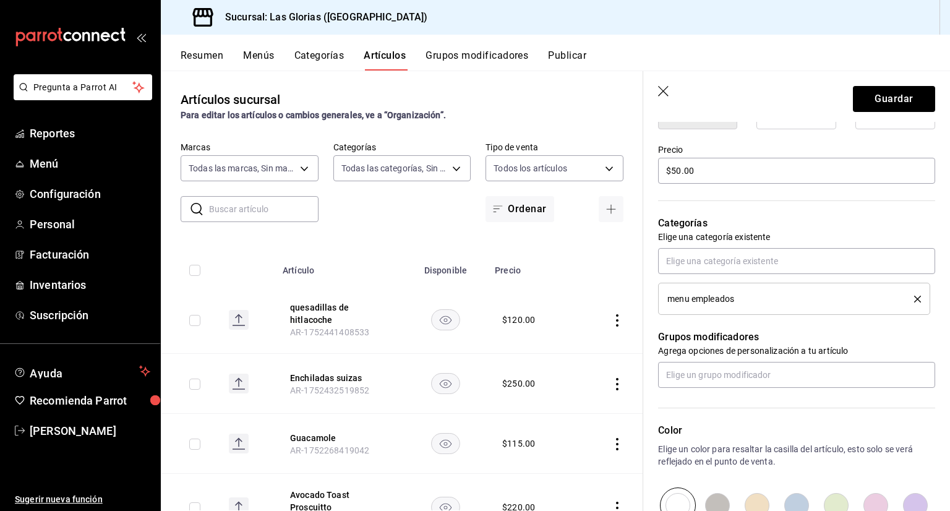
scroll to position [355, 0]
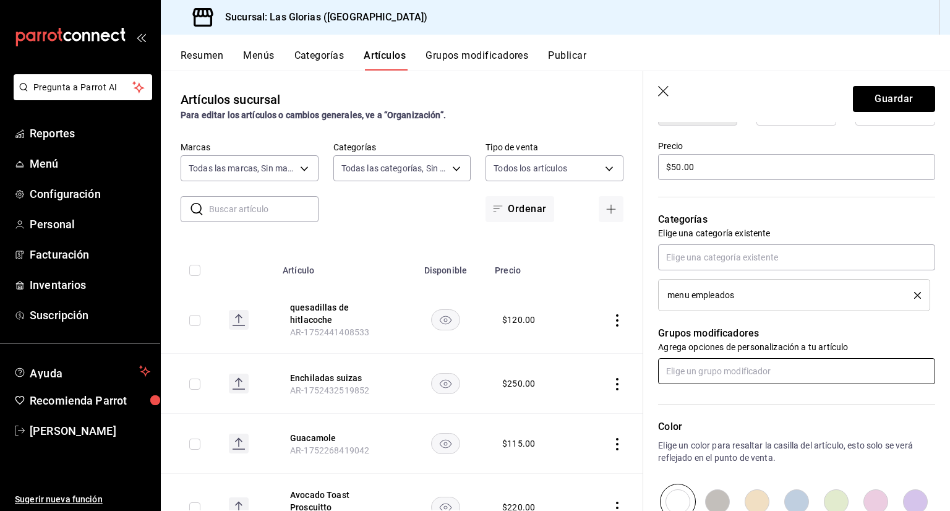
click at [875, 371] on input "text" at bounding box center [796, 371] width 277 height 26
type textarea "x"
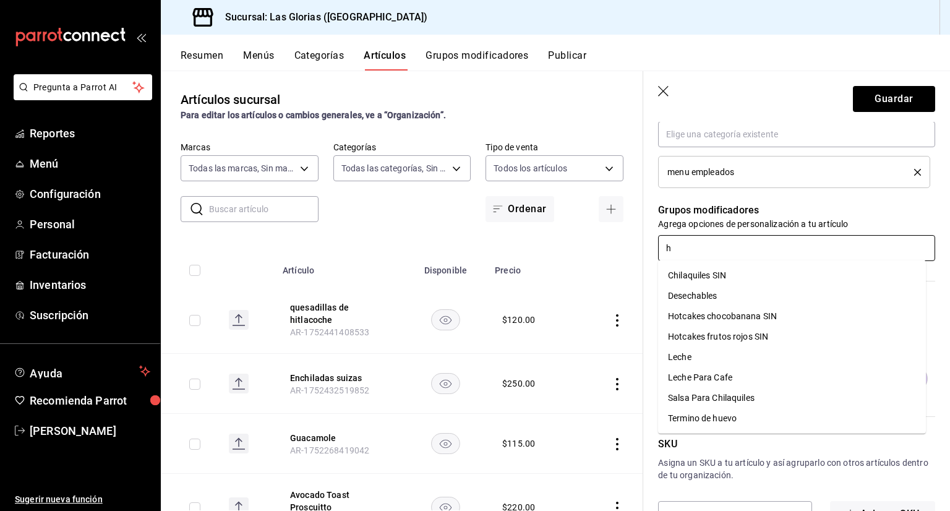
scroll to position [0, 0]
type input "hu"
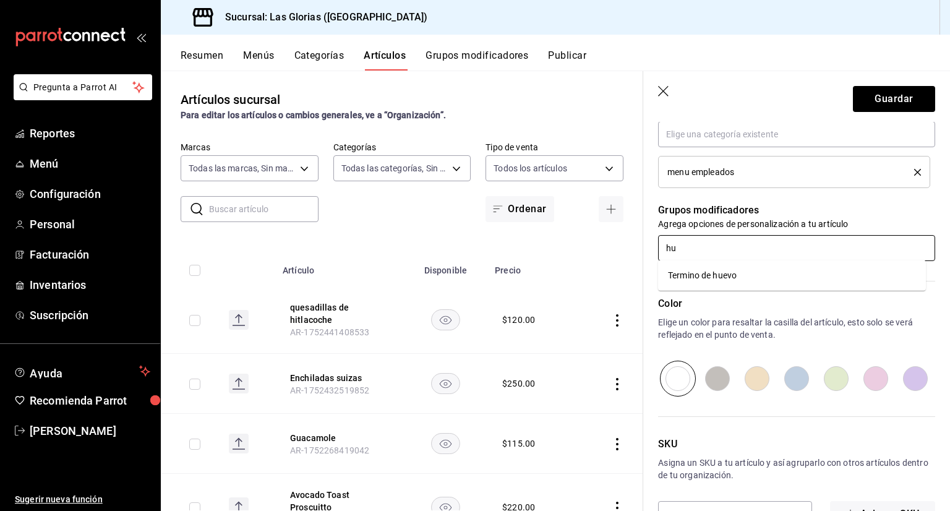
click at [737, 285] on li "Termino de huevo" at bounding box center [792, 275] width 268 height 20
type textarea "x"
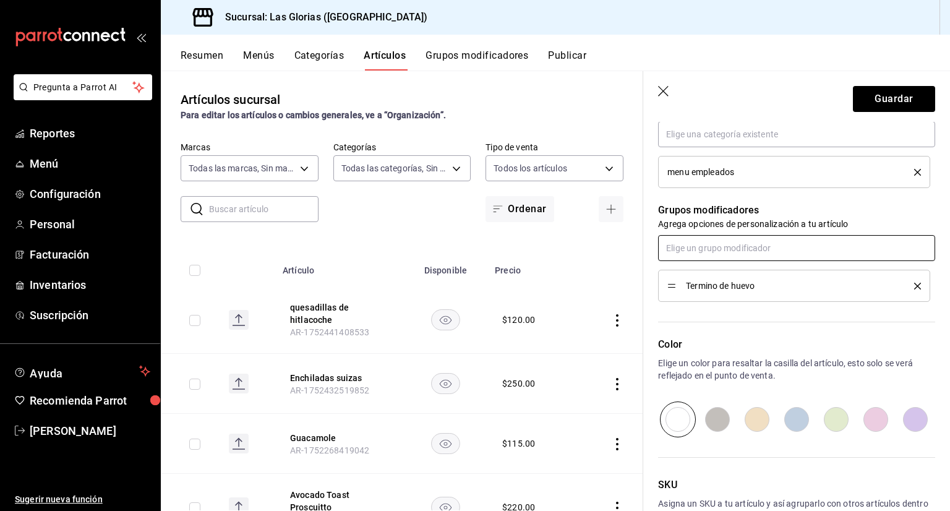
click at [836, 249] on input "text" at bounding box center [796, 248] width 277 height 26
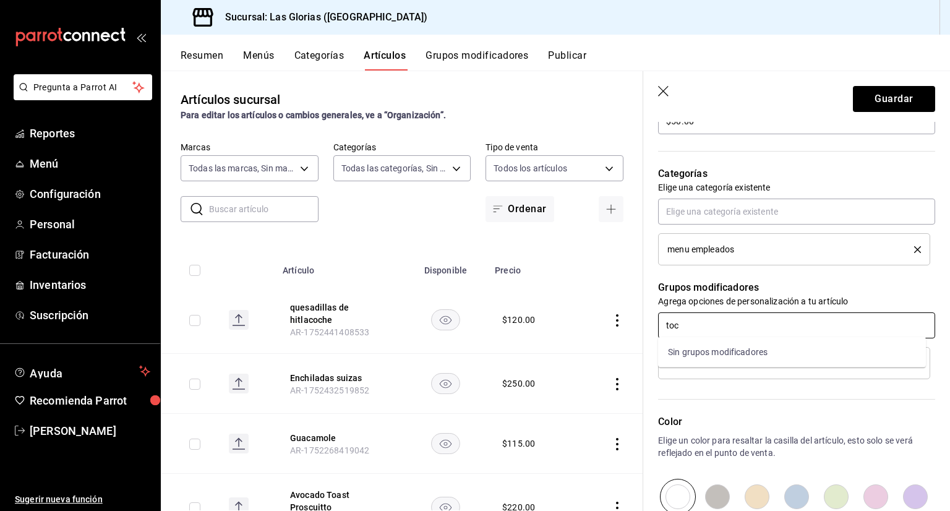
scroll to position [401, 0]
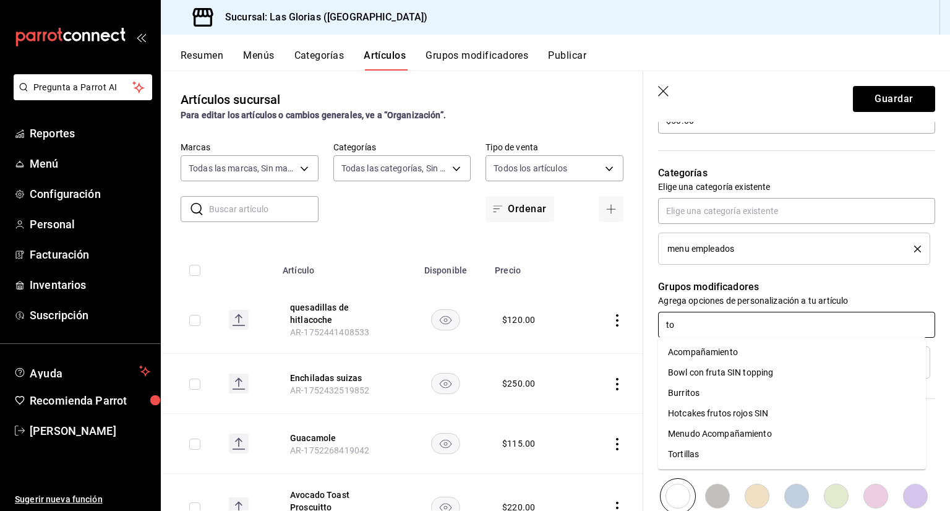
type input "t"
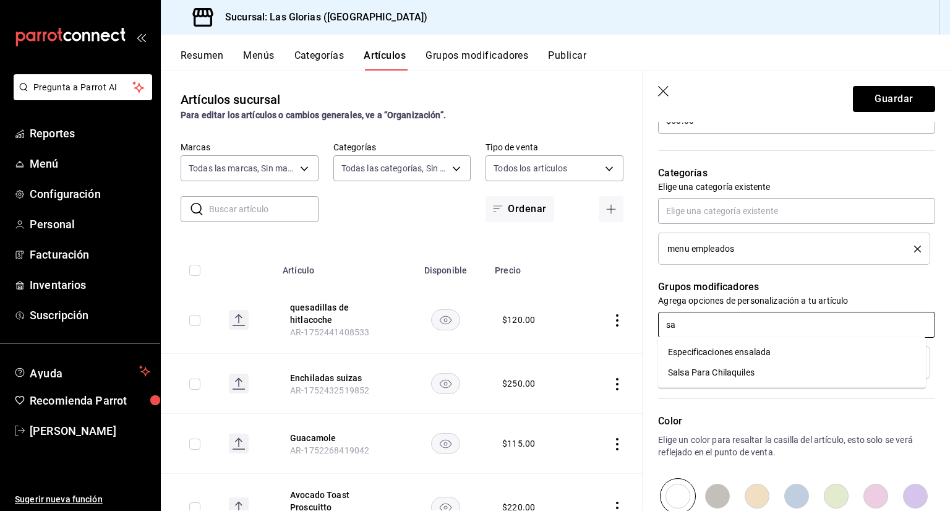
type input "s"
click at [906, 364] on button "delete" at bounding box center [913, 362] width 15 height 7
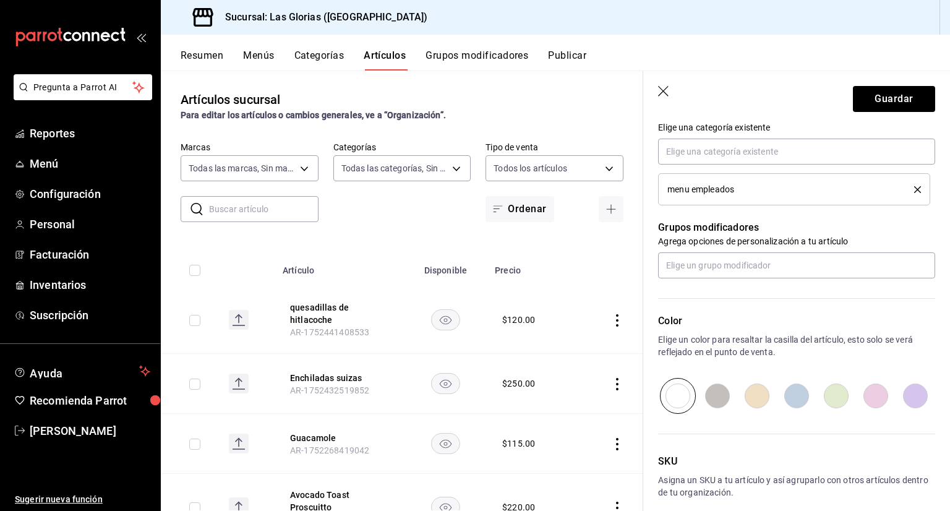
scroll to position [518, 0]
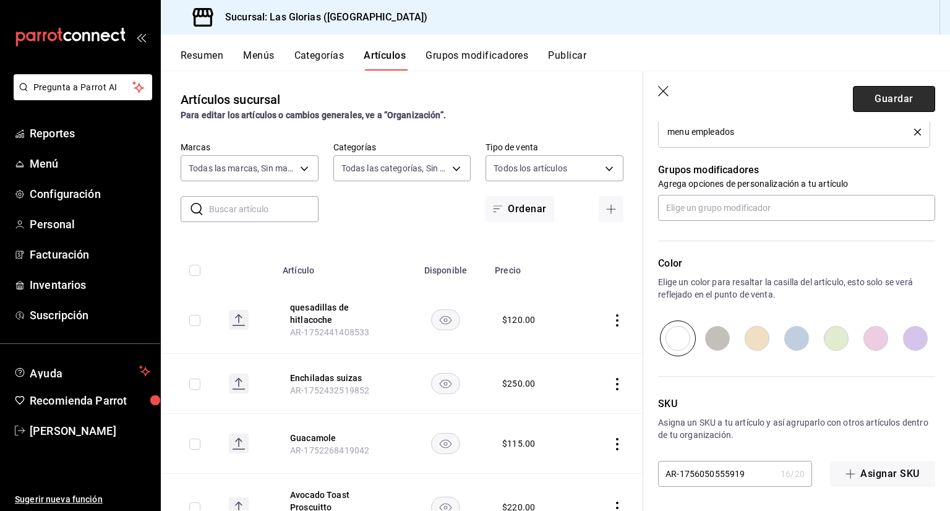
click at [889, 98] on button "Guardar" at bounding box center [894, 99] width 82 height 26
type textarea "x"
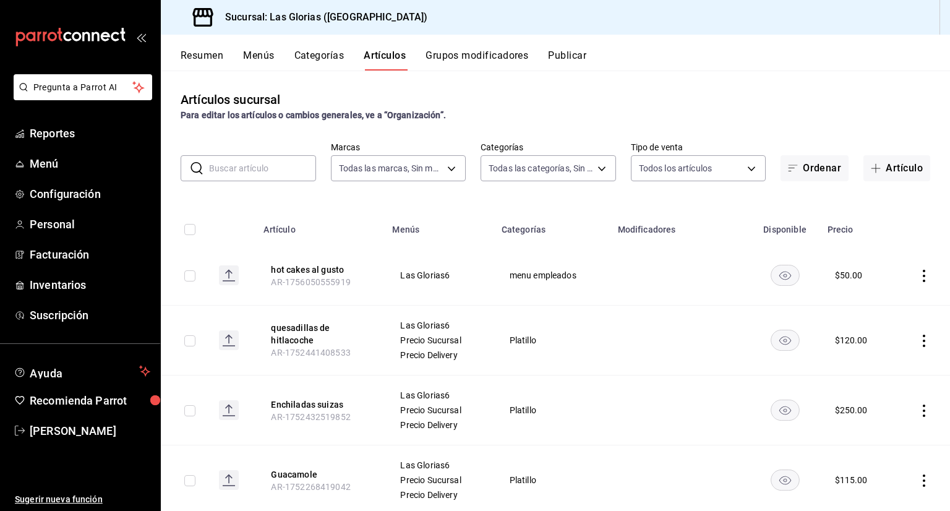
click at [379, 55] on button "Artículos" at bounding box center [385, 59] width 42 height 21
click at [896, 170] on button "Artículo" at bounding box center [897, 168] width 67 height 26
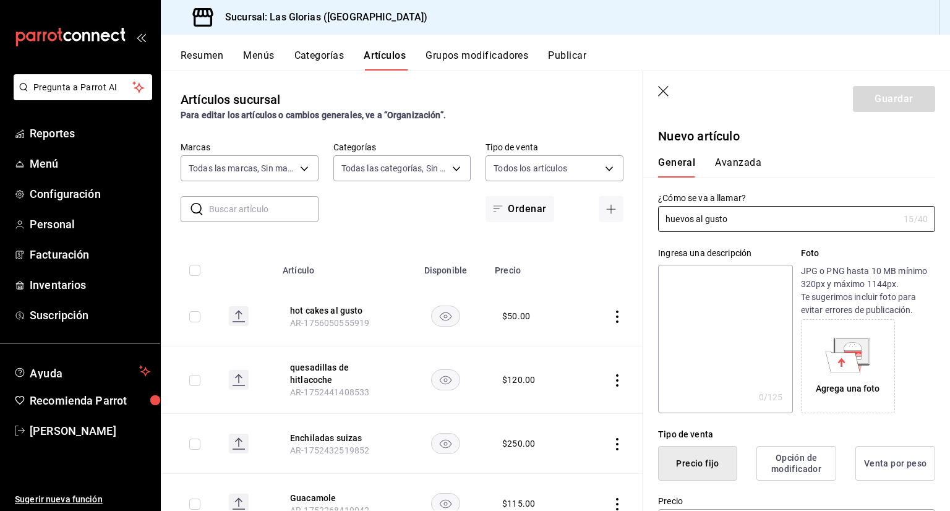
type input "huevos al gusto"
click at [687, 289] on textarea at bounding box center [725, 339] width 134 height 148
type textarea "2"
type textarea "x"
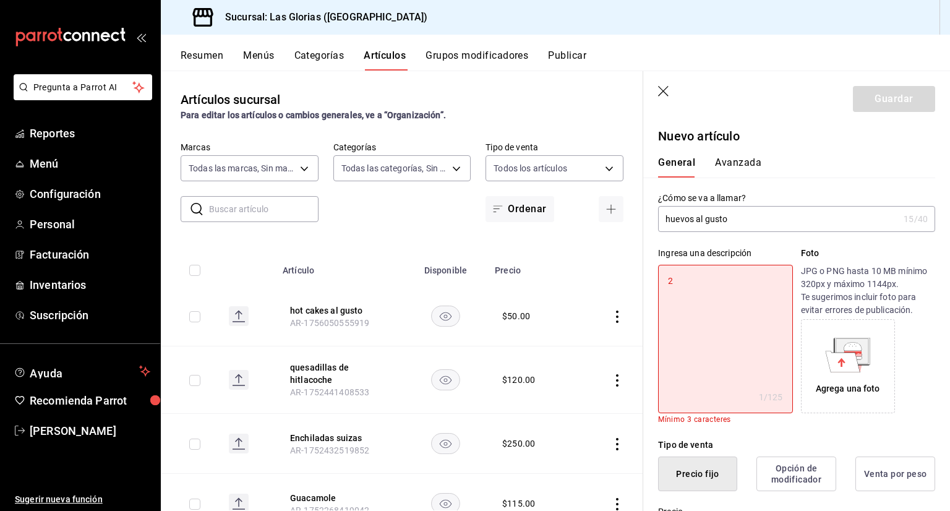
type textarea "2"
type textarea "x"
type textarea "2 h"
type textarea "x"
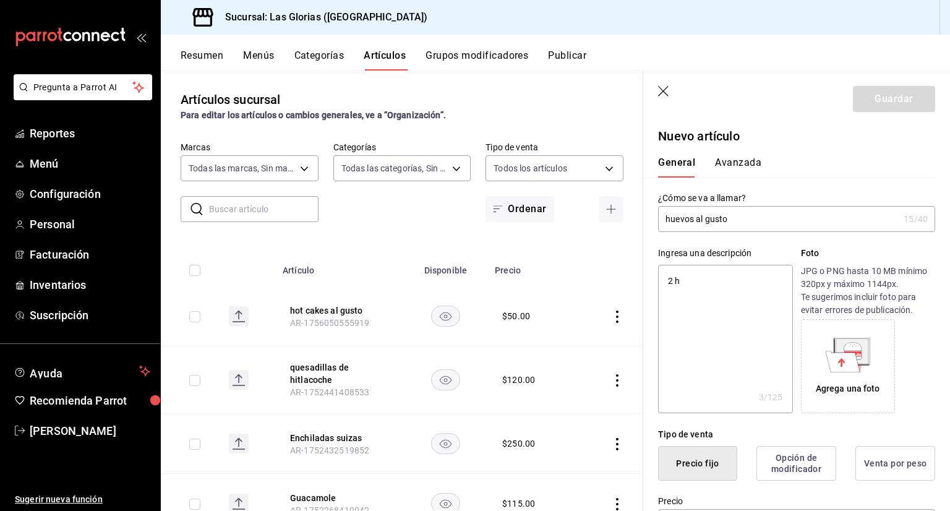
type textarea "2 hu"
type textarea "x"
type textarea "2 hue"
type textarea "x"
type textarea "2 huev"
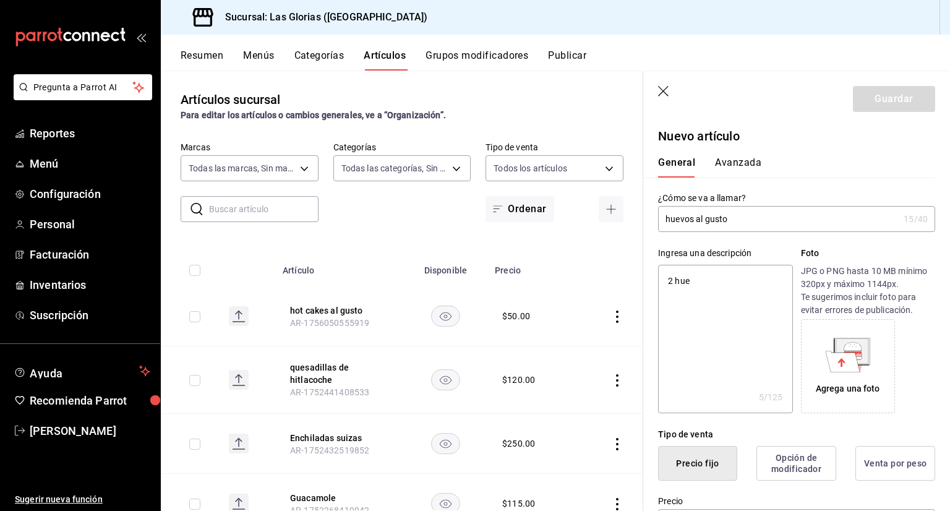
type textarea "x"
type textarea "2 huevo"
type textarea "x"
type textarea "2 huevos"
type textarea "x"
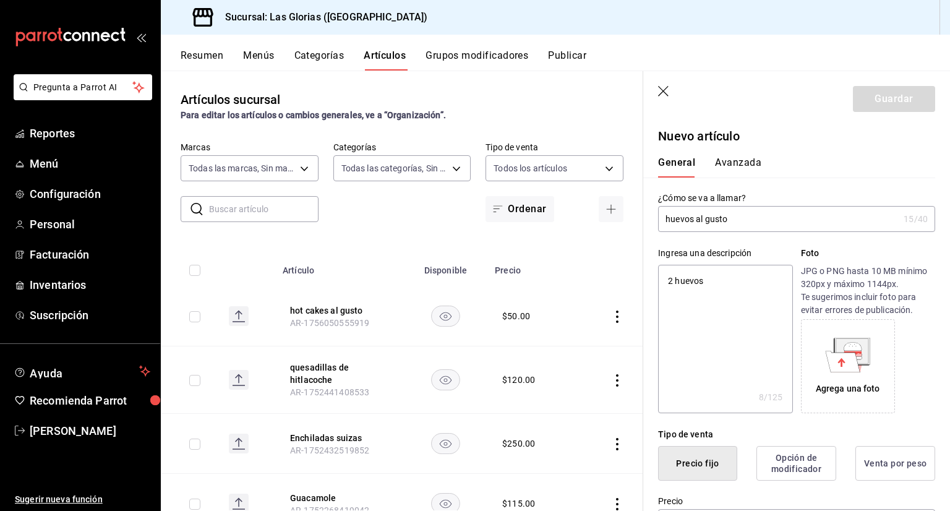
type textarea "2 huevos"
type textarea "x"
type textarea "2 huevos a"
type textarea "x"
type textarea "2 huevos al"
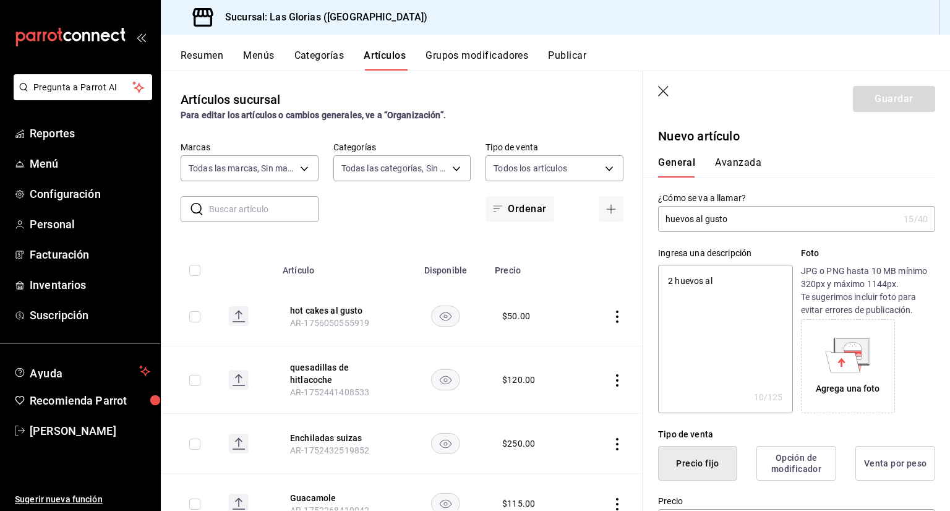
type textarea "x"
type textarea "2 huevos al"
type textarea "x"
type textarea "2 huevos al g"
type textarea "x"
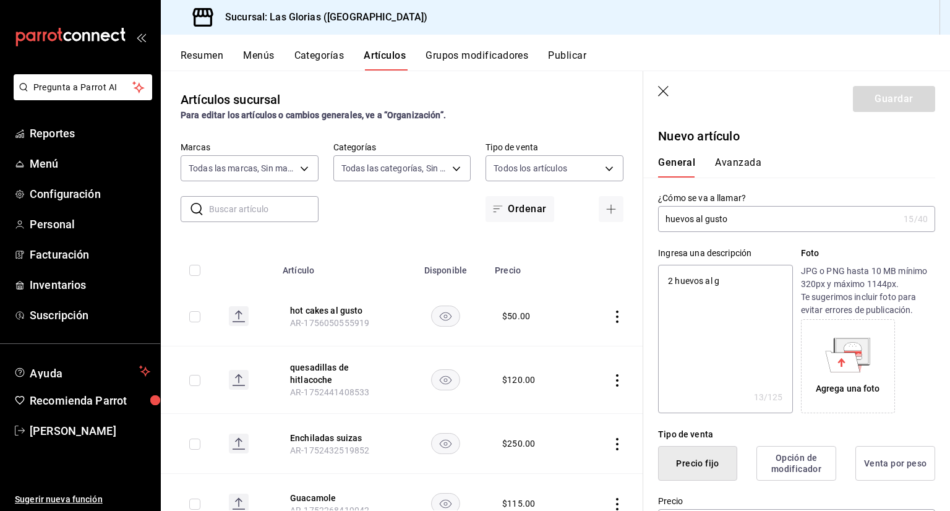
type textarea "2 huevos al gu"
type textarea "x"
type textarea "2 huevos al [PERSON_NAME]"
type textarea "x"
type textarea "2 huevos al gust"
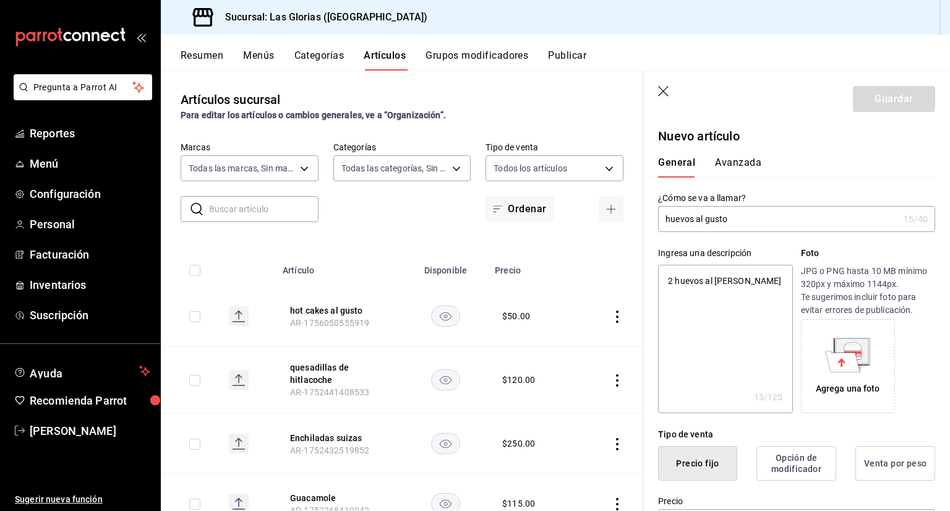
type textarea "x"
type textarea "2 huevos al gusto"
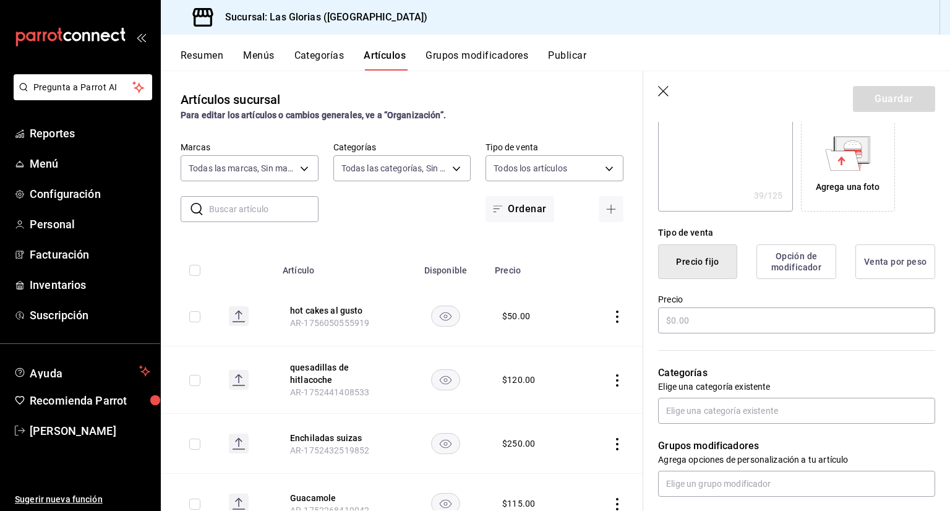
scroll to position [202, 0]
click at [873, 320] on input "text" at bounding box center [796, 320] width 277 height 26
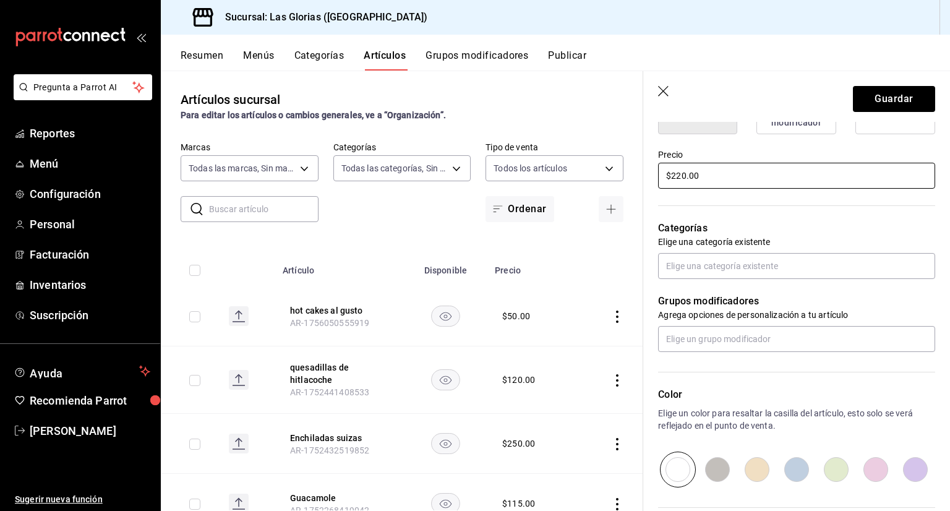
scroll to position [348, 0]
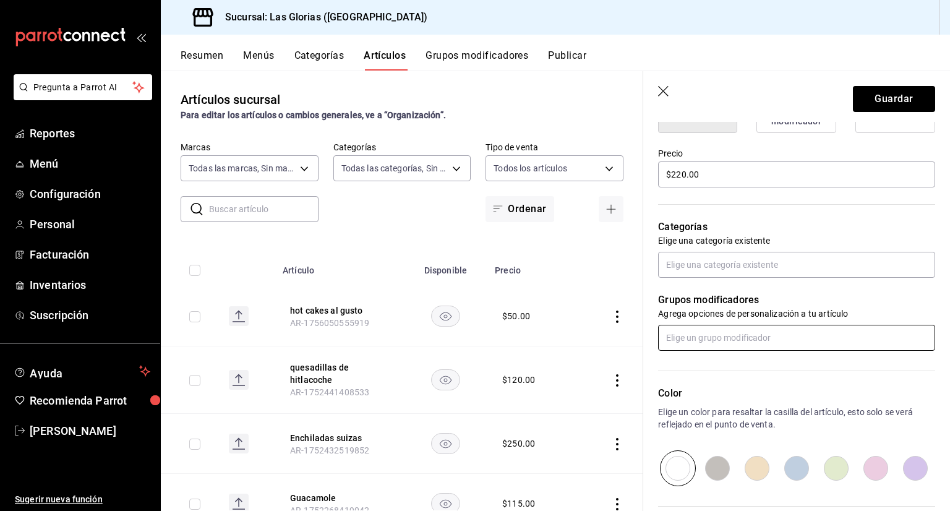
click at [865, 338] on input "text" at bounding box center [796, 338] width 277 height 26
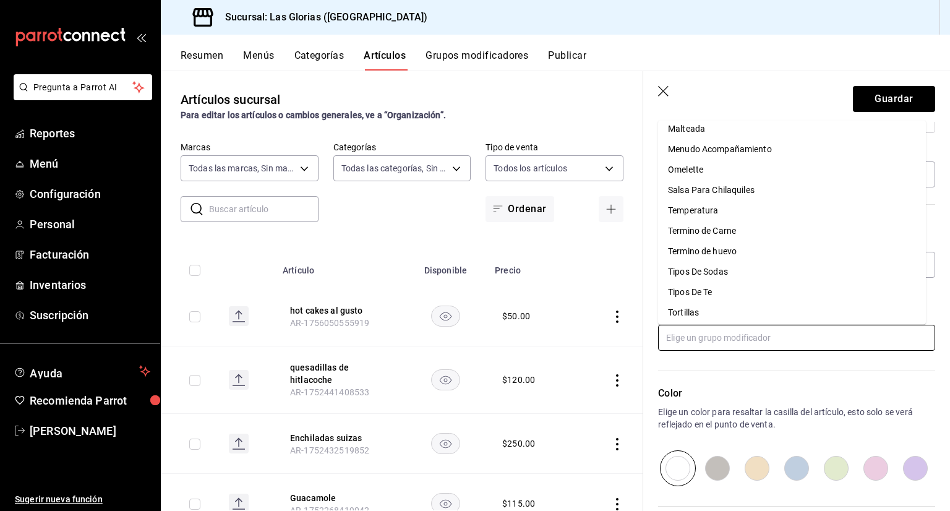
scroll to position [397, 0]
click at [838, 252] on li "Termino de huevo" at bounding box center [792, 248] width 268 height 20
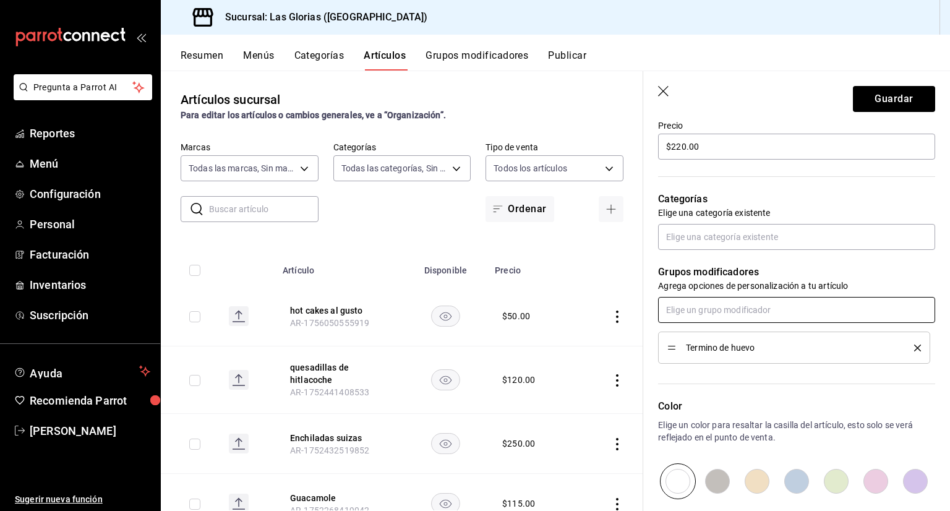
scroll to position [374, 0]
click at [875, 236] on input "text" at bounding box center [796, 238] width 277 height 26
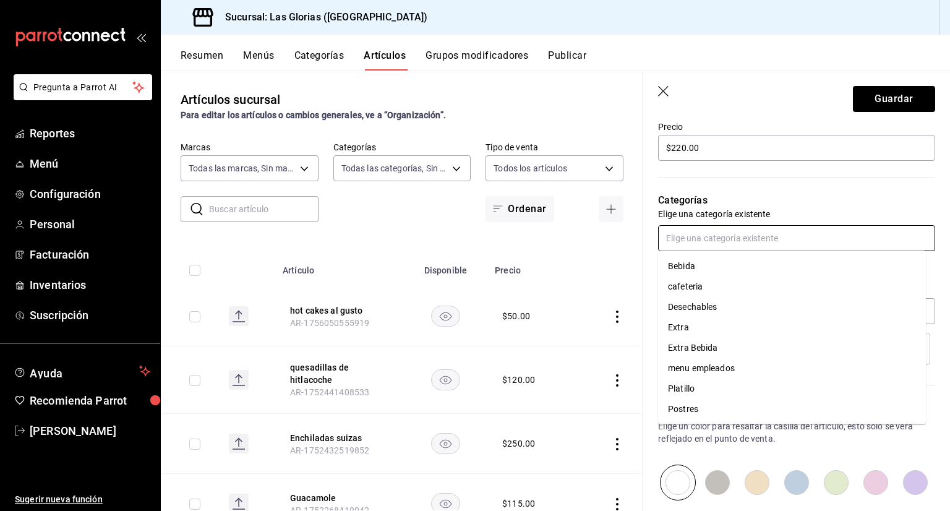
click at [733, 385] on li "Platillo" at bounding box center [792, 389] width 268 height 20
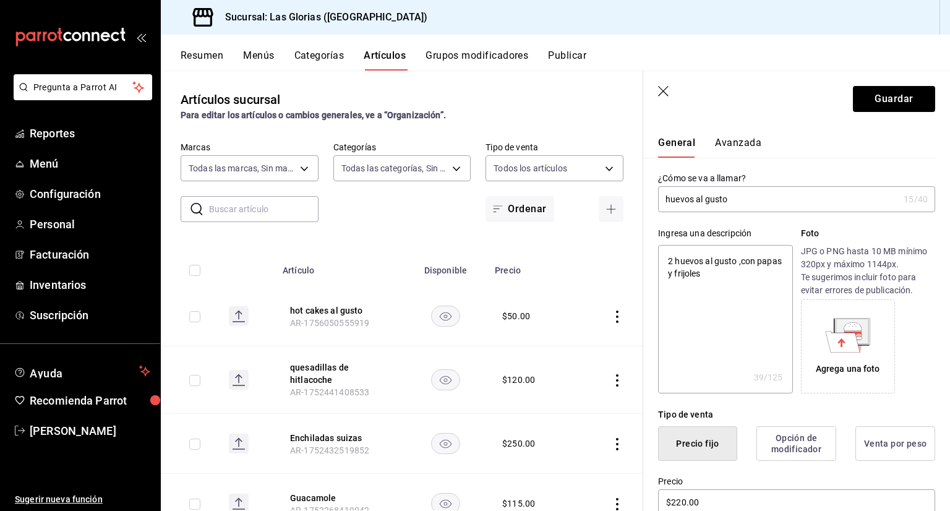
scroll to position [0, 0]
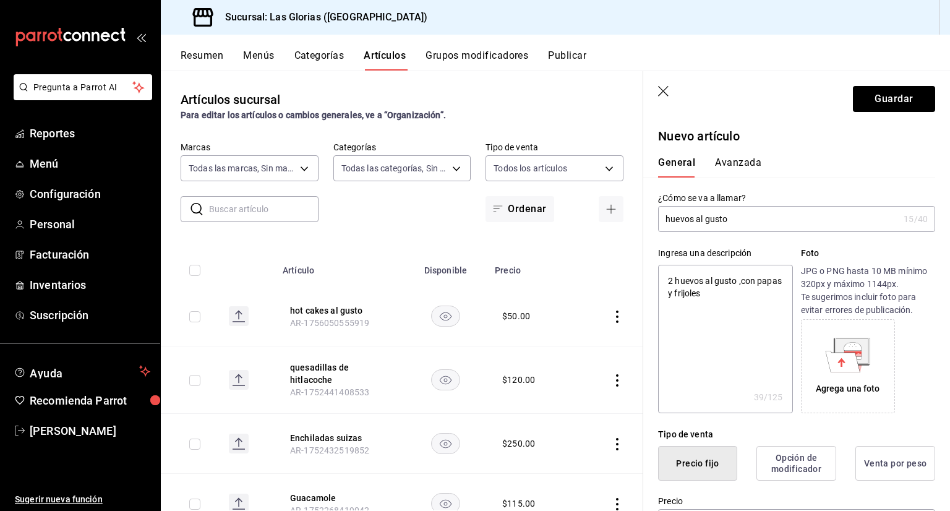
click at [744, 298] on textarea "2 huevos al gusto ,con papas y frijoles" at bounding box center [725, 339] width 134 height 148
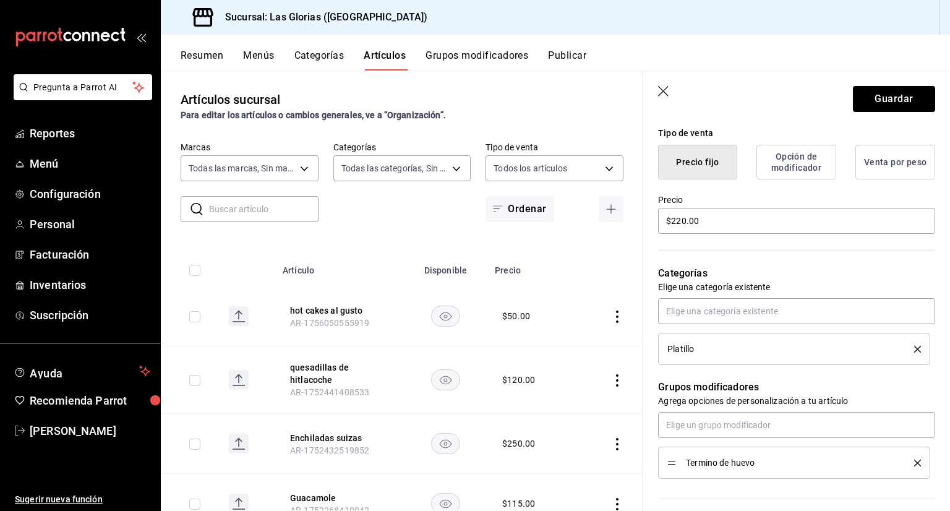
scroll to position [324, 0]
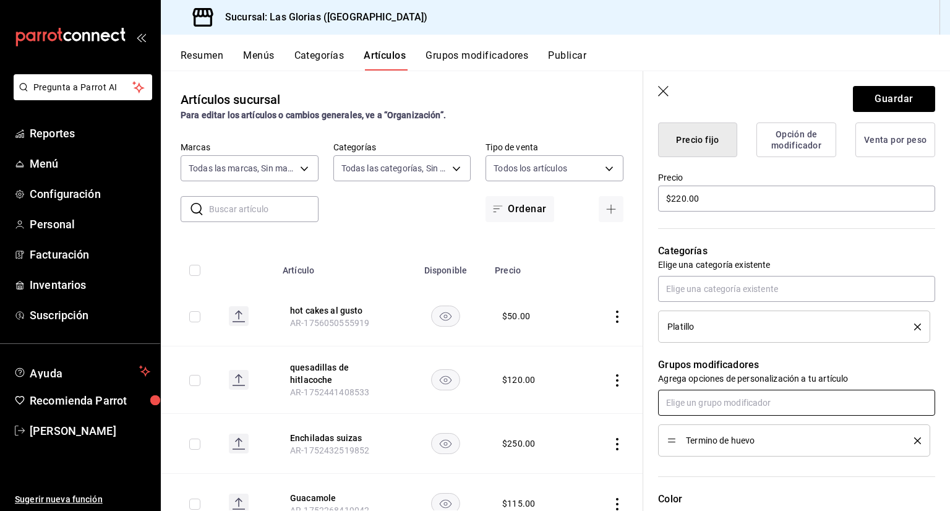
click at [884, 406] on input "text" at bounding box center [796, 403] width 277 height 26
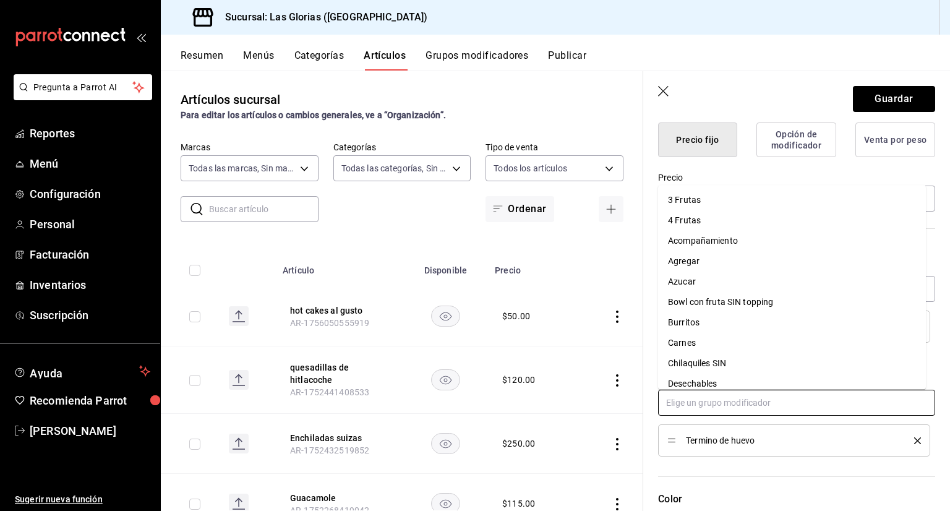
click at [728, 251] on li "Agregar" at bounding box center [792, 261] width 268 height 20
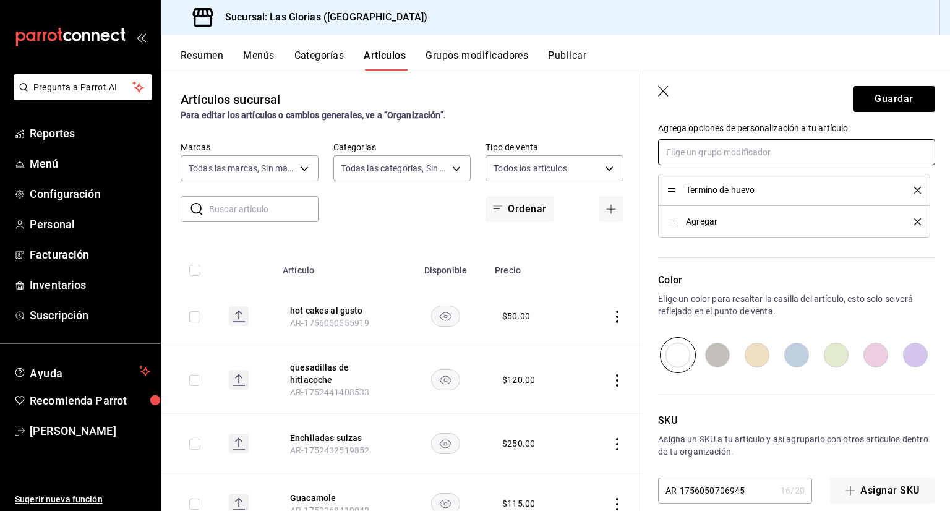
scroll to position [591, 0]
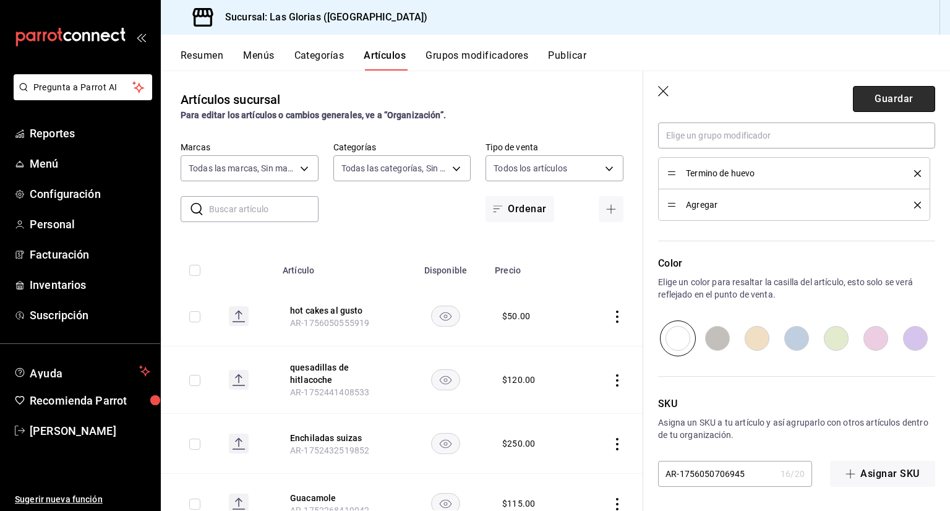
click at [891, 104] on button "Guardar" at bounding box center [894, 99] width 82 height 26
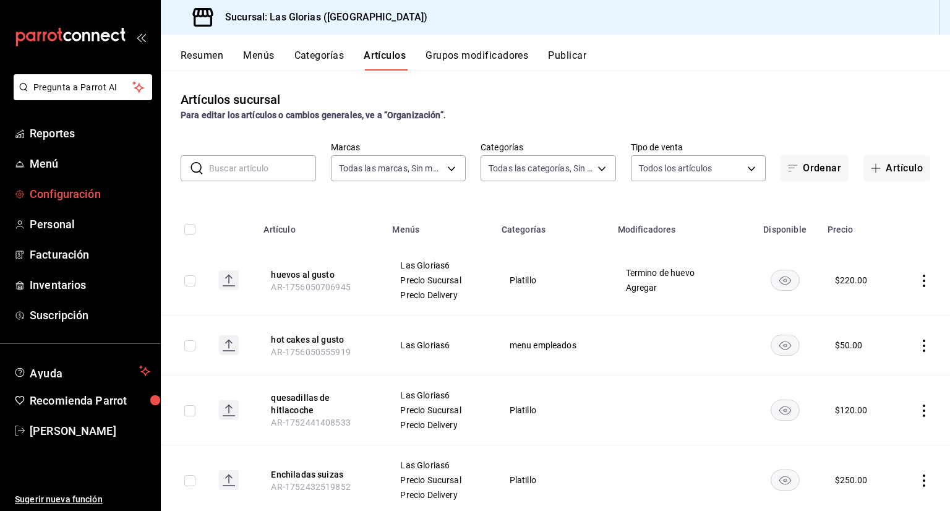
click at [57, 197] on span "Configuración" at bounding box center [90, 194] width 121 height 17
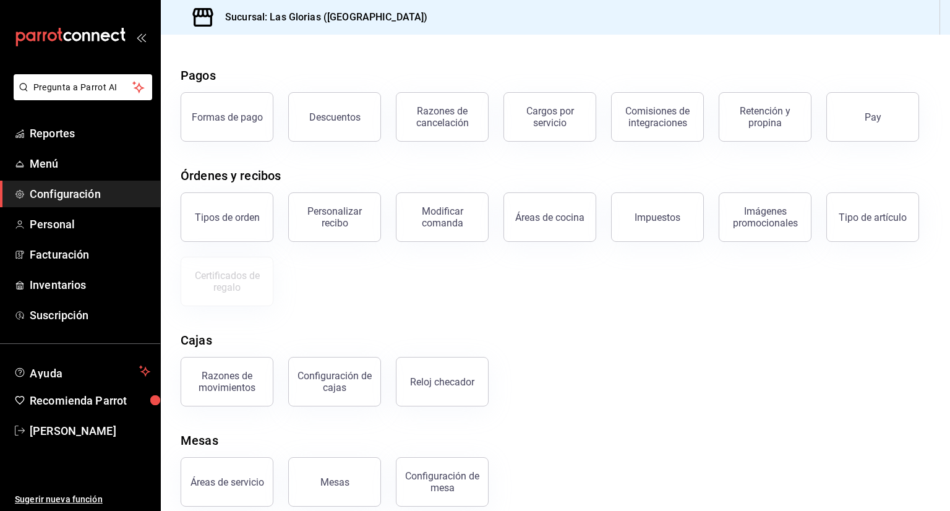
scroll to position [52, 0]
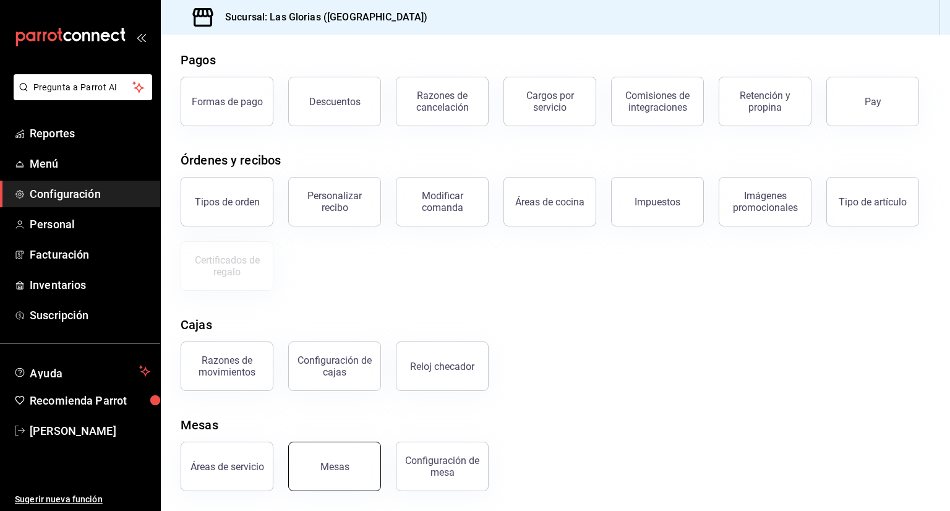
click at [320, 469] on button "Mesas" at bounding box center [334, 466] width 93 height 49
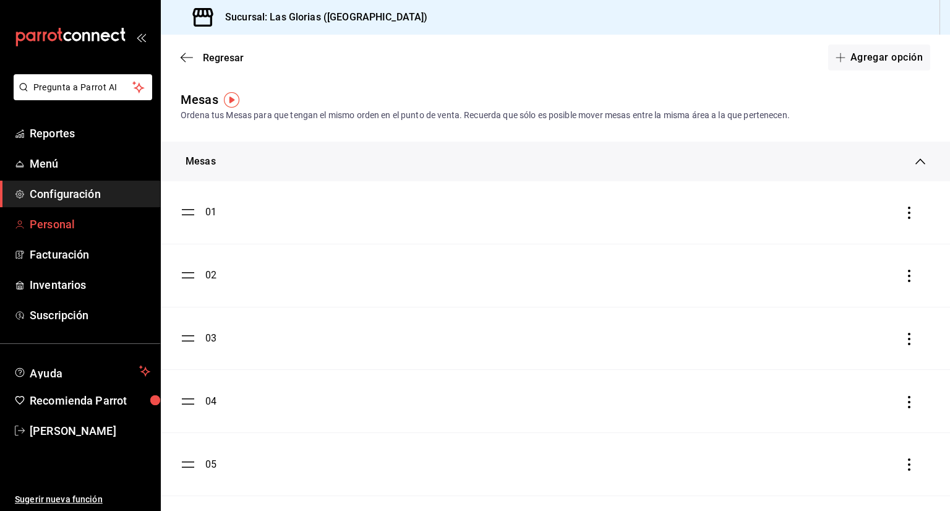
click at [904, 57] on button "Agregar opción" at bounding box center [879, 58] width 102 height 26
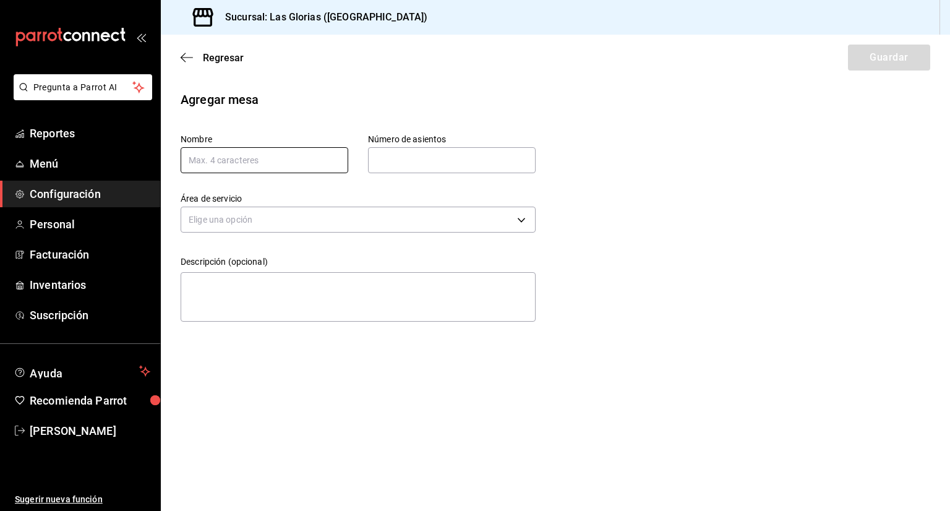
click at [302, 160] on input "text" at bounding box center [265, 160] width 168 height 26
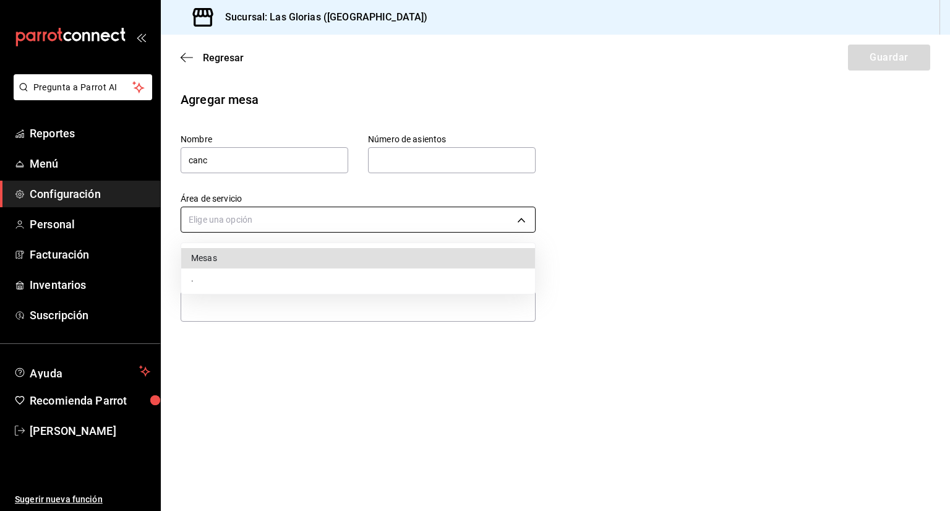
click at [270, 225] on body "Pregunta a Parrot AI Reportes Menú Configuración Personal Facturación Inventari…" at bounding box center [475, 255] width 950 height 511
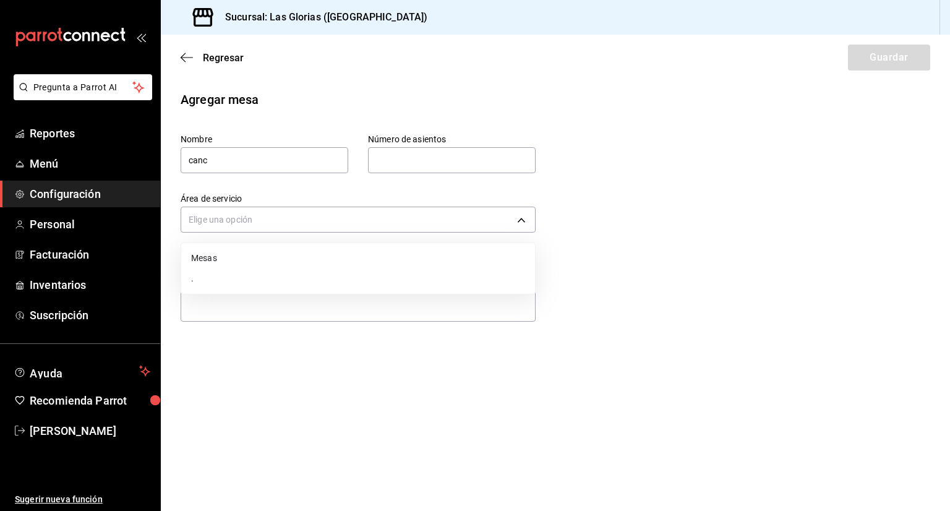
click at [241, 223] on div at bounding box center [475, 255] width 950 height 511
click at [244, 216] on body "Pregunta a Parrot AI Reportes Menú Configuración Personal Facturación Inventari…" at bounding box center [475, 255] width 950 height 511
click at [500, 260] on li "Mesas" at bounding box center [358, 258] width 354 height 20
click at [511, 165] on input "text" at bounding box center [452, 160] width 168 height 25
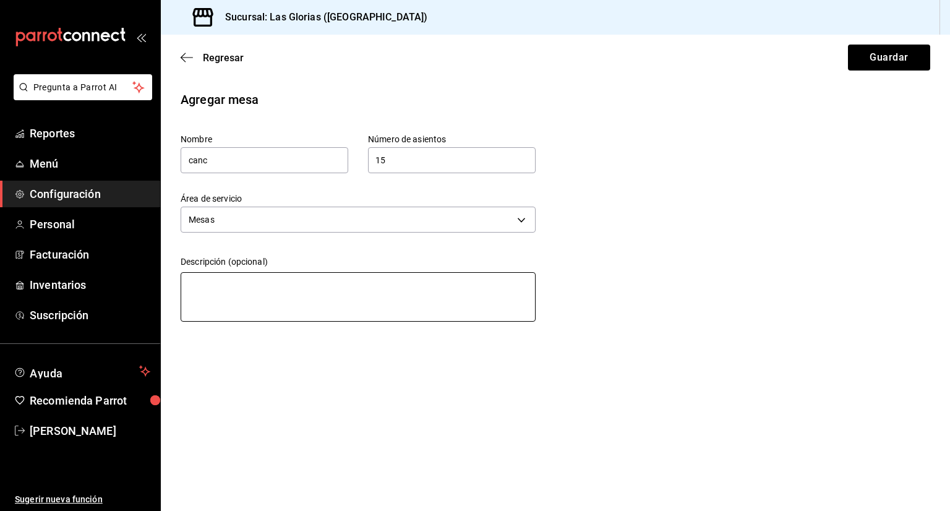
click at [204, 302] on textarea at bounding box center [358, 296] width 355 height 49
click at [894, 58] on button "Guardar" at bounding box center [889, 58] width 82 height 26
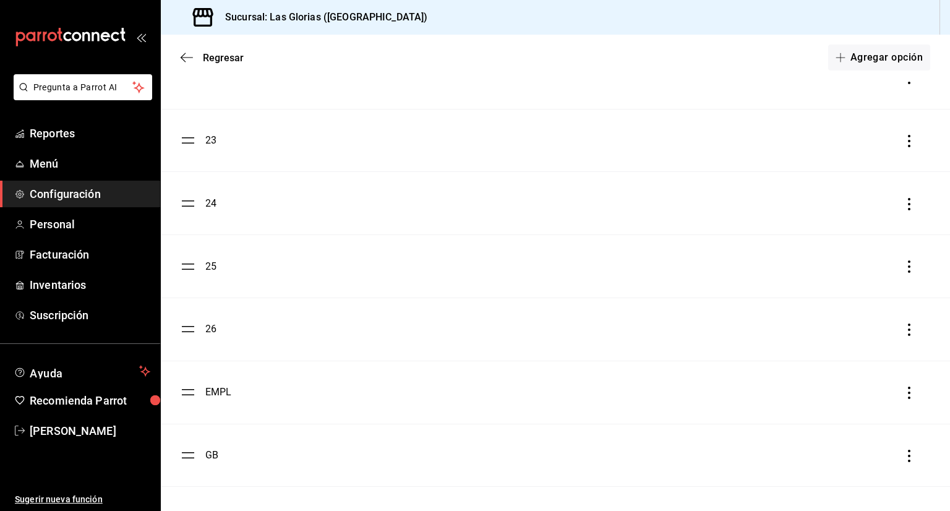
scroll to position [752, 0]
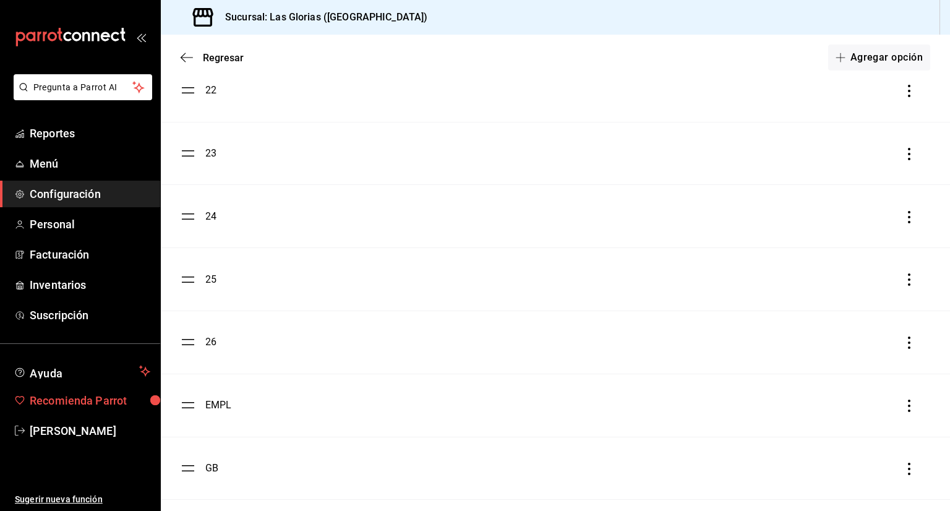
click at [129, 398] on span "Recomienda Parrot" at bounding box center [90, 400] width 121 height 17
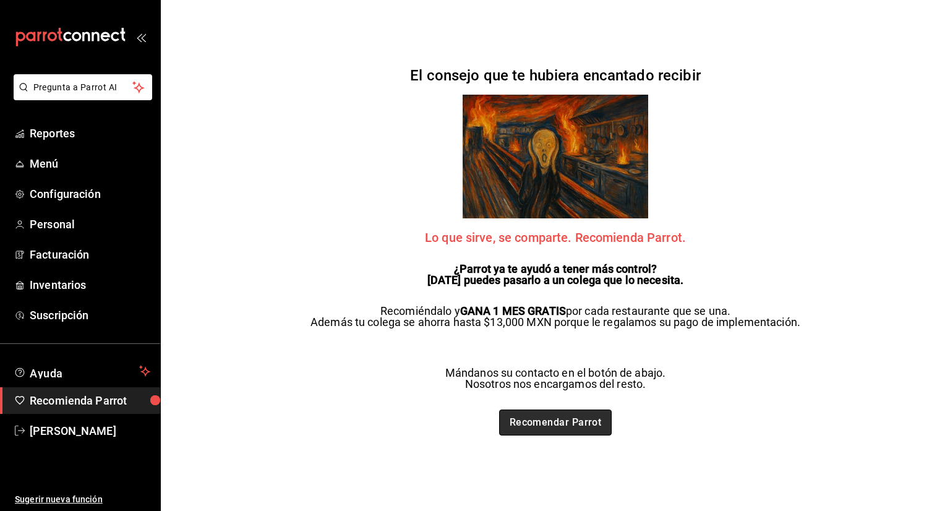
click at [511, 429] on link "Recomendar Parrot" at bounding box center [555, 422] width 113 height 26
click at [62, 120] on link "Reportes" at bounding box center [80, 133] width 160 height 27
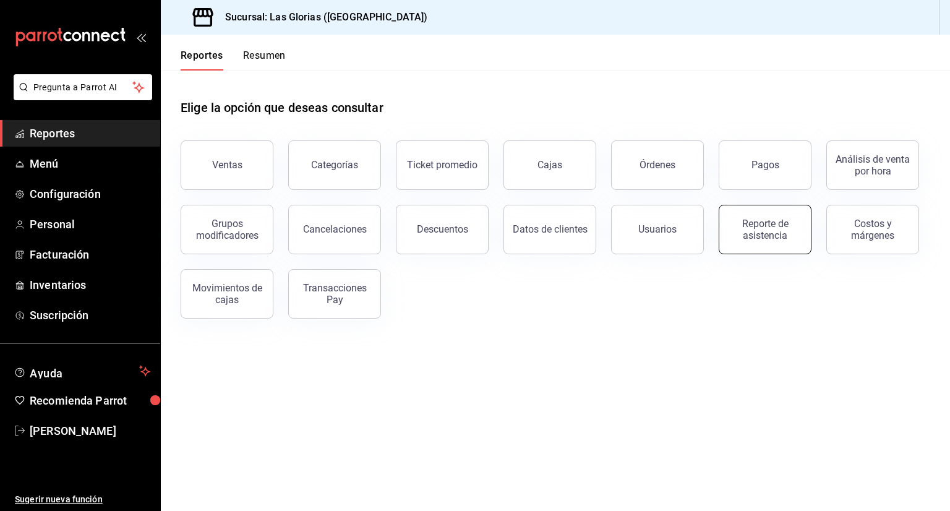
click at [776, 205] on div "Reporte de asistencia" at bounding box center [758, 222] width 108 height 64
click at [755, 227] on div "Reporte de asistencia" at bounding box center [765, 230] width 77 height 24
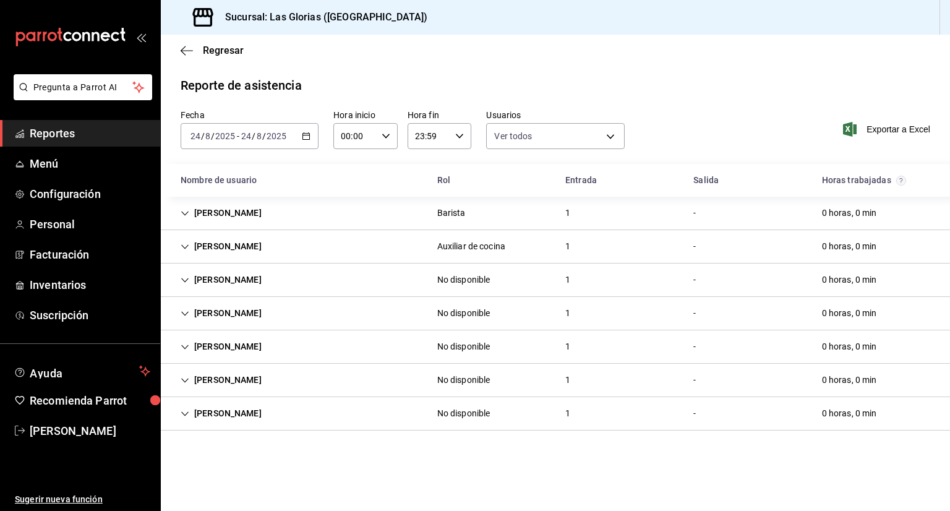
click at [306, 137] on icon "button" at bounding box center [306, 136] width 9 height 9
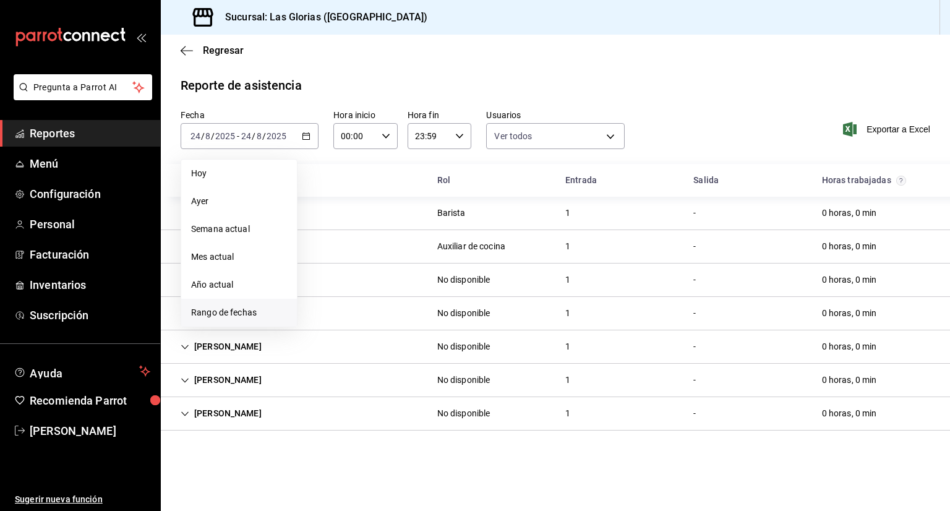
click at [260, 306] on span "Rango de fechas" at bounding box center [239, 312] width 96 height 13
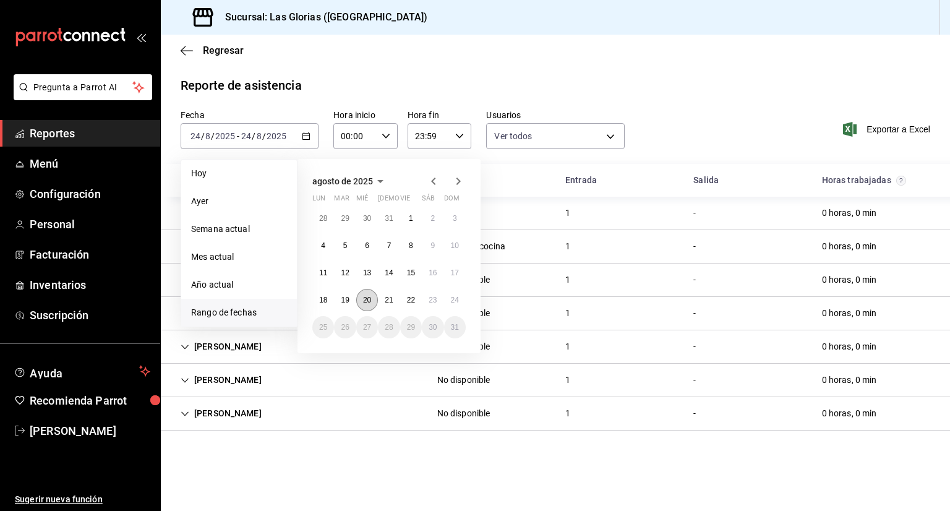
click at [365, 297] on abbr "20" at bounding box center [367, 300] width 8 height 9
click at [223, 225] on span "Semana actual" at bounding box center [239, 229] width 96 height 13
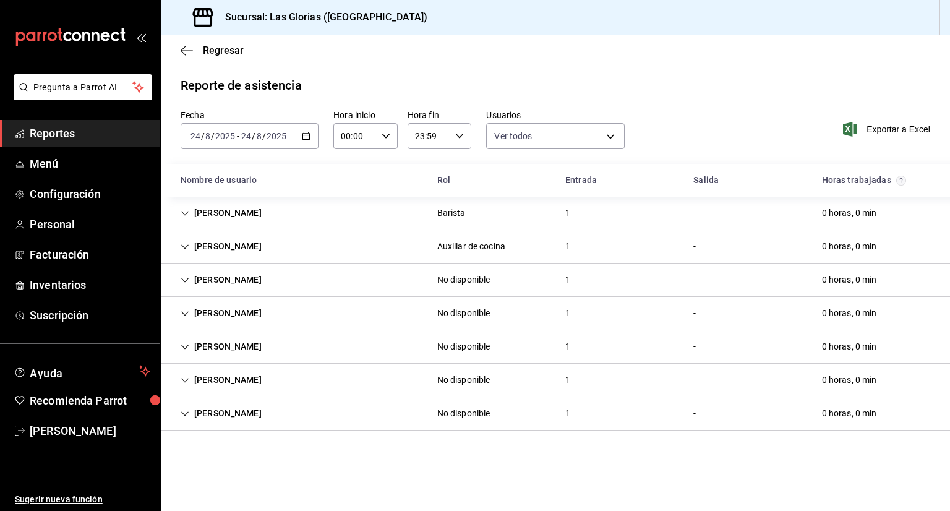
click at [378, 242] on div "[PERSON_NAME] Auxiliar de cocina 1 - 0 horas, 0 min" at bounding box center [555, 246] width 789 height 33
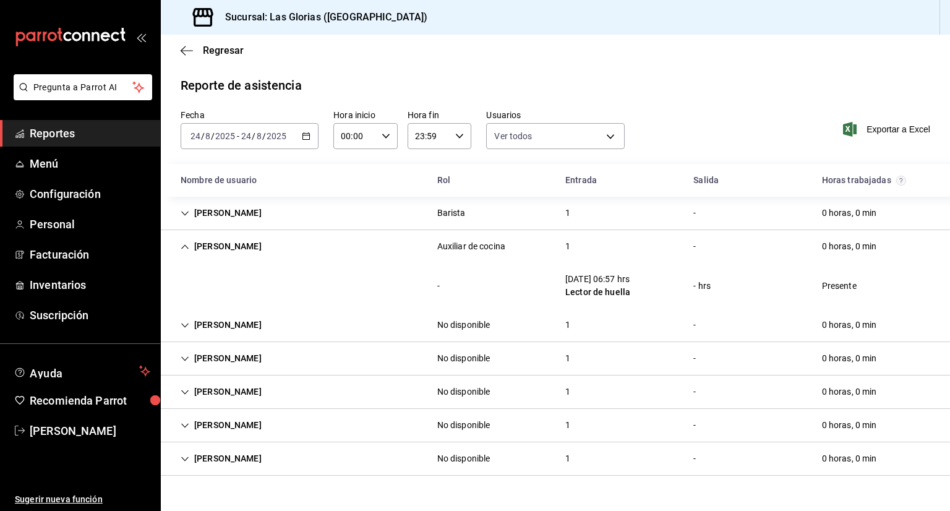
click at [306, 135] on \(Stroke\) "button" at bounding box center [306, 135] width 7 height 1
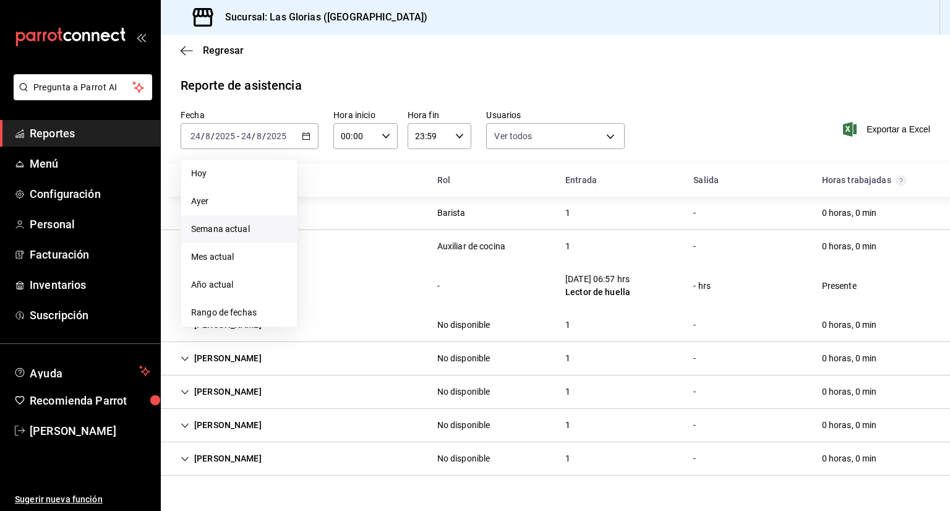
click at [262, 237] on li "Semana actual" at bounding box center [239, 229] width 116 height 28
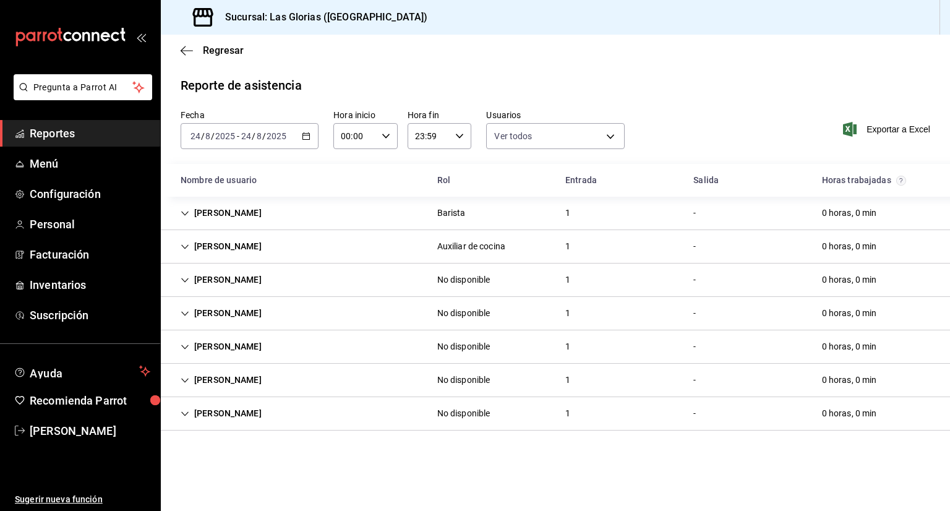
click at [286, 139] on div "[DATE] [DATE]" at bounding box center [263, 136] width 48 height 10
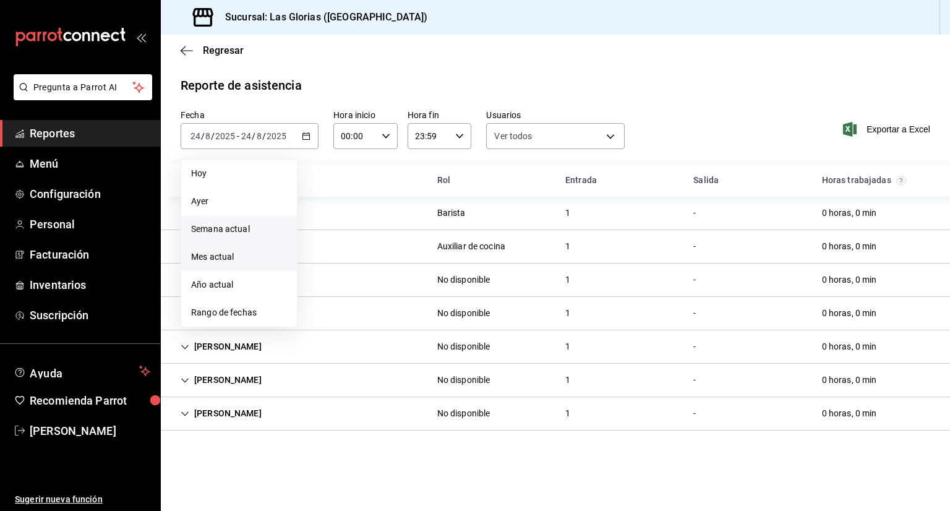
click at [231, 265] on li "Mes actual" at bounding box center [239, 257] width 116 height 28
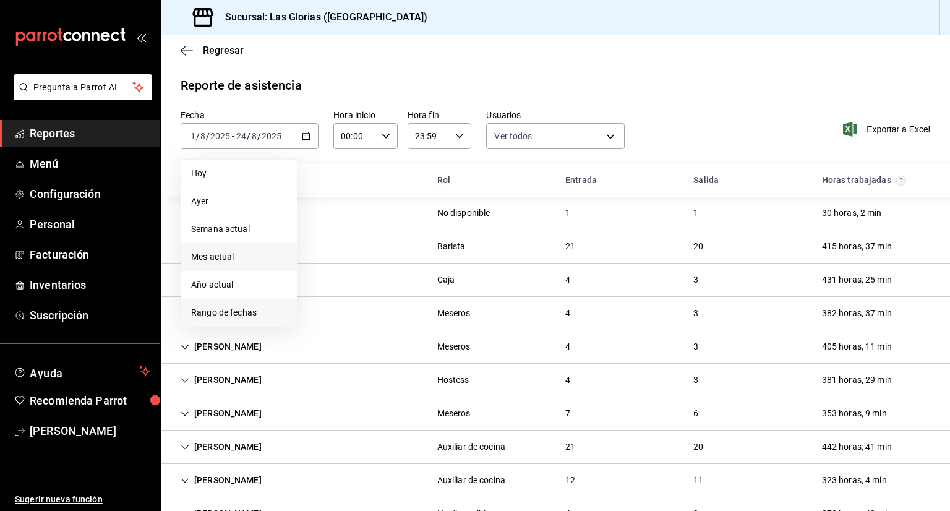
click at [254, 314] on span "Rango de fechas" at bounding box center [239, 312] width 96 height 13
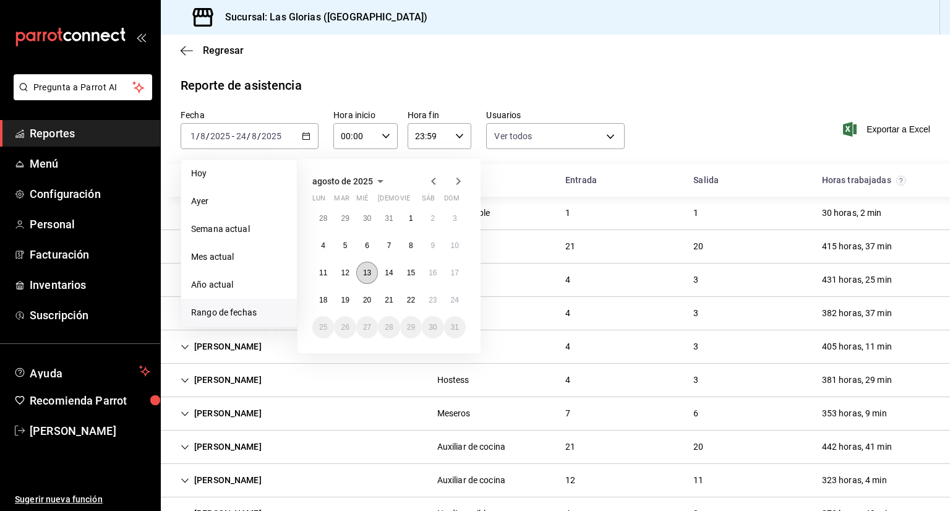
click at [374, 280] on button "13" at bounding box center [367, 273] width 22 height 22
click at [418, 299] on button "22" at bounding box center [411, 300] width 22 height 22
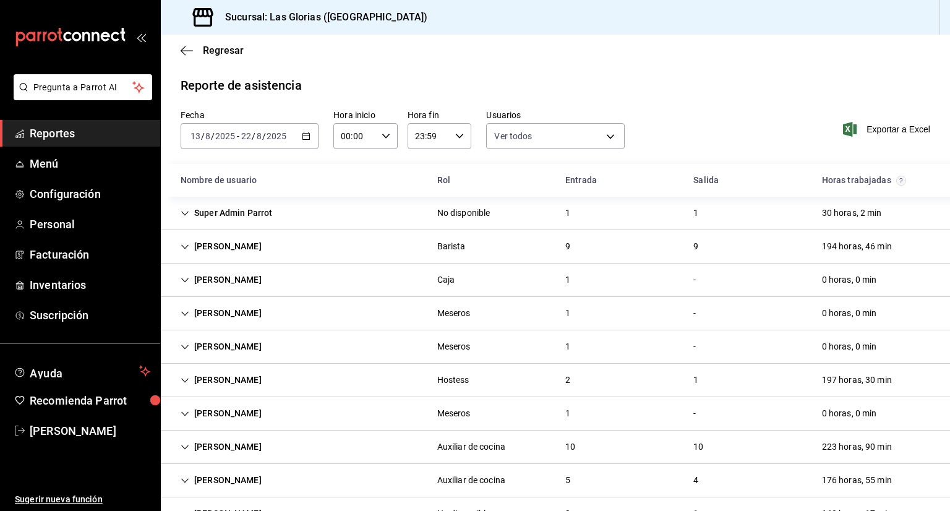
click at [306, 137] on icon "button" at bounding box center [306, 136] width 9 height 9
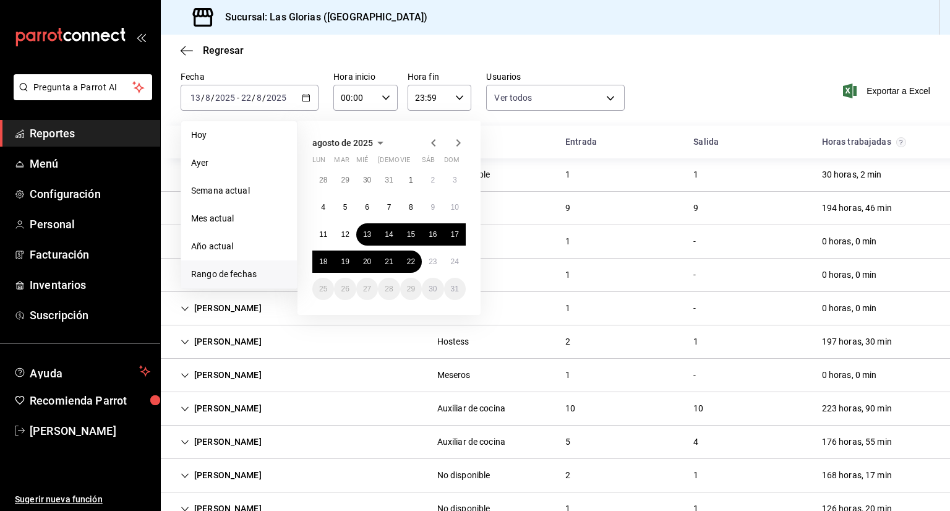
scroll to position [39, 0]
click at [711, 91] on div "Fecha [DATE] [DATE] - [DATE] [DATE] [DATE] [DATE] Semana actual Mes actual Año …" at bounding box center [555, 98] width 789 height 54
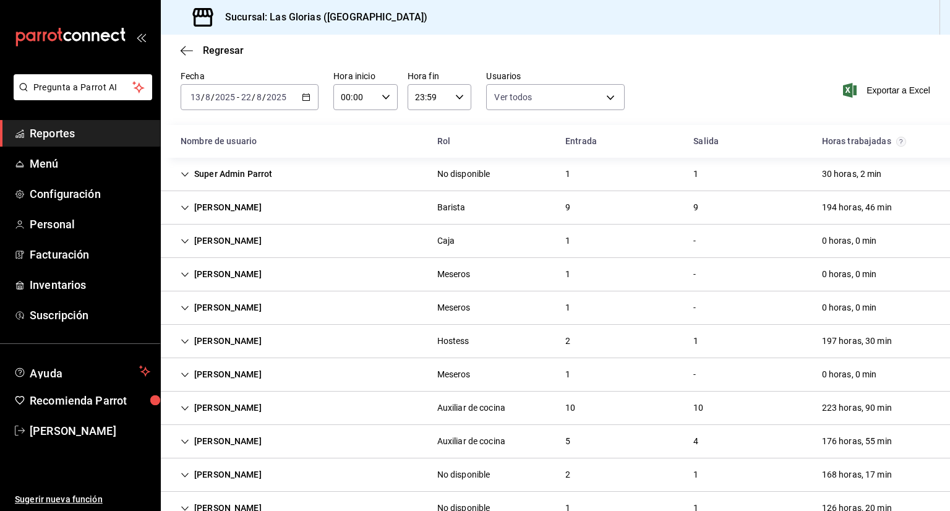
click at [304, 93] on \(Stroke\) "button" at bounding box center [304, 93] width 1 height 1
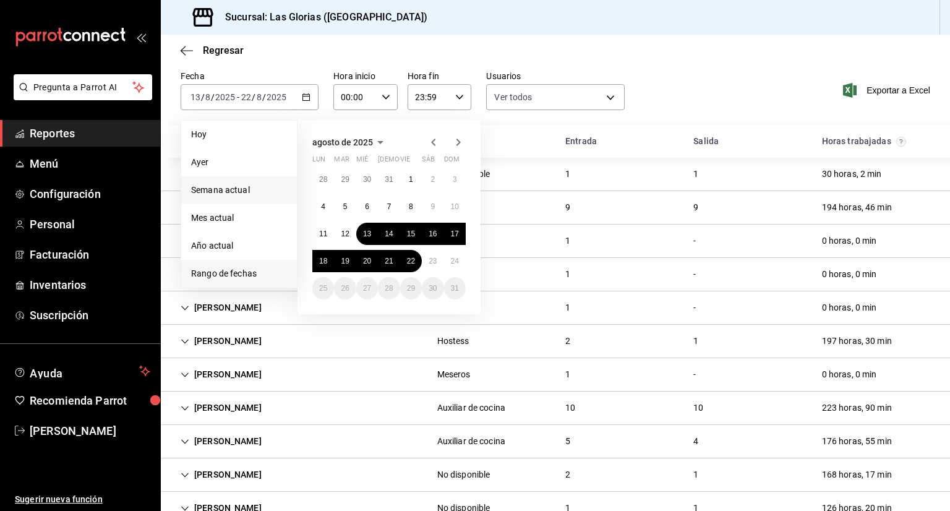
click at [250, 197] on li "Semana actual" at bounding box center [239, 190] width 116 height 28
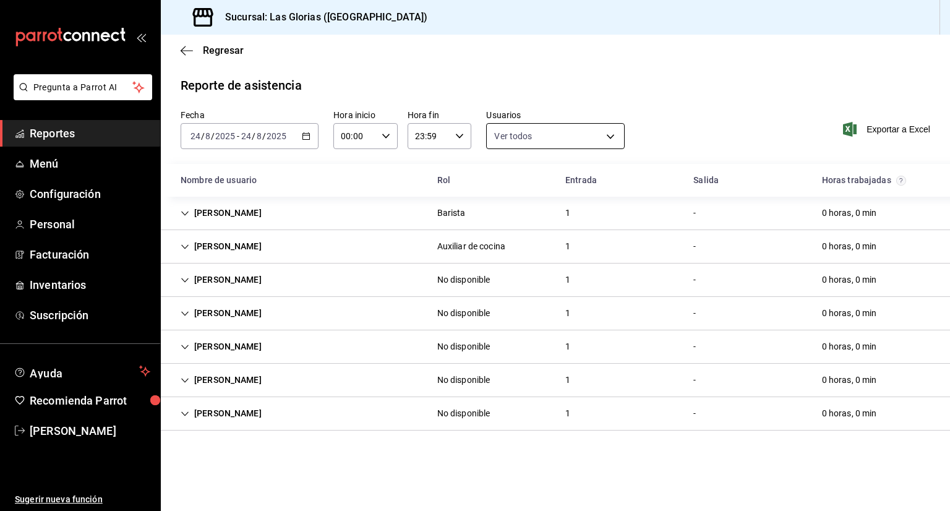
click at [608, 147] on body "Pregunta a Parrot AI Reportes Menú Configuración Personal Facturación Inventari…" at bounding box center [475, 255] width 950 height 511
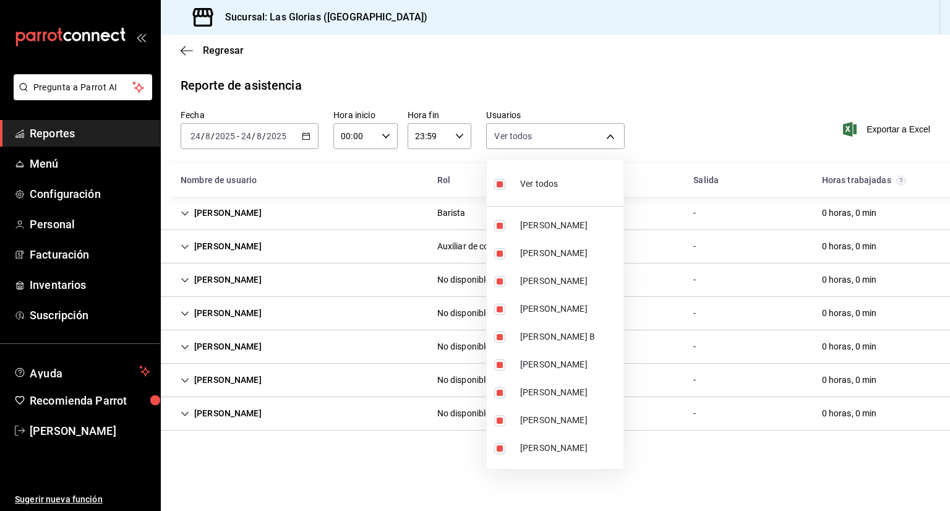
click at [683, 102] on div at bounding box center [475, 255] width 950 height 511
